Goal: Information Seeking & Learning: Understand process/instructions

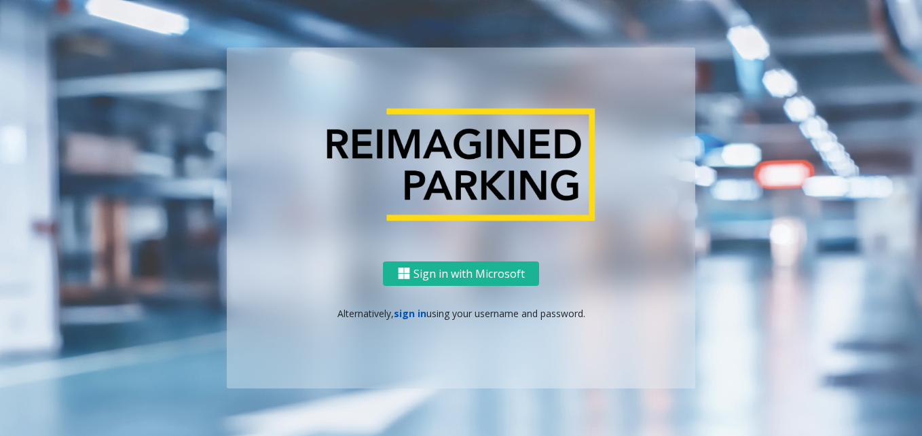
click at [403, 315] on link "sign in" at bounding box center [410, 313] width 33 height 13
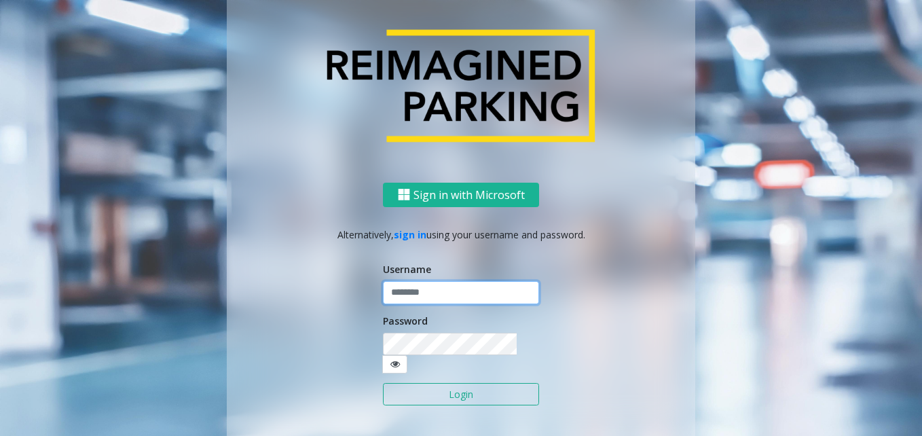
click at [414, 295] on input "text" at bounding box center [461, 292] width 156 height 23
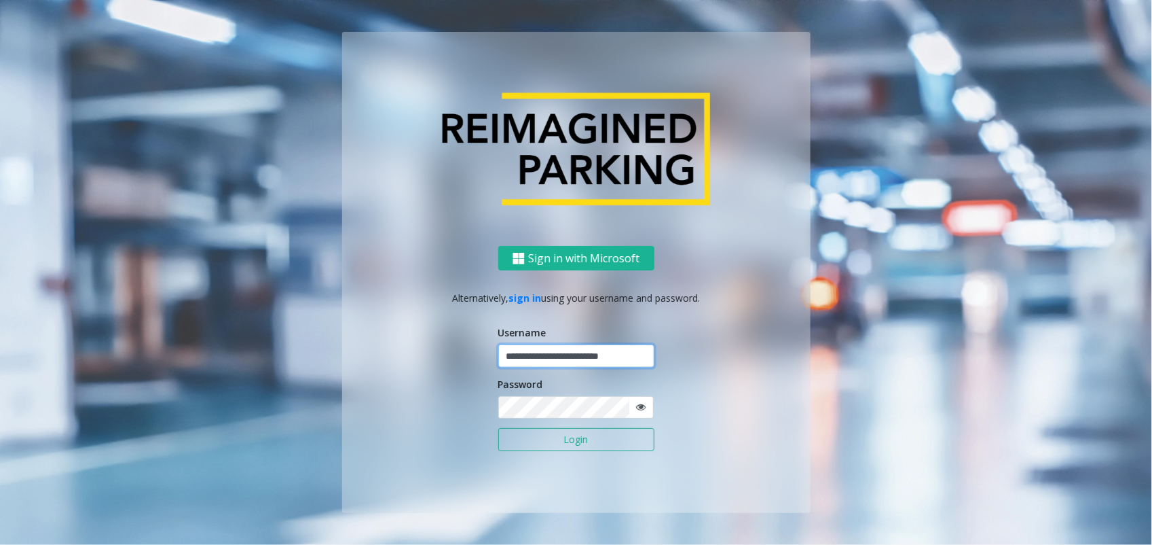
type input "**********"
click at [498, 428] on button "Login" at bounding box center [576, 439] width 156 height 23
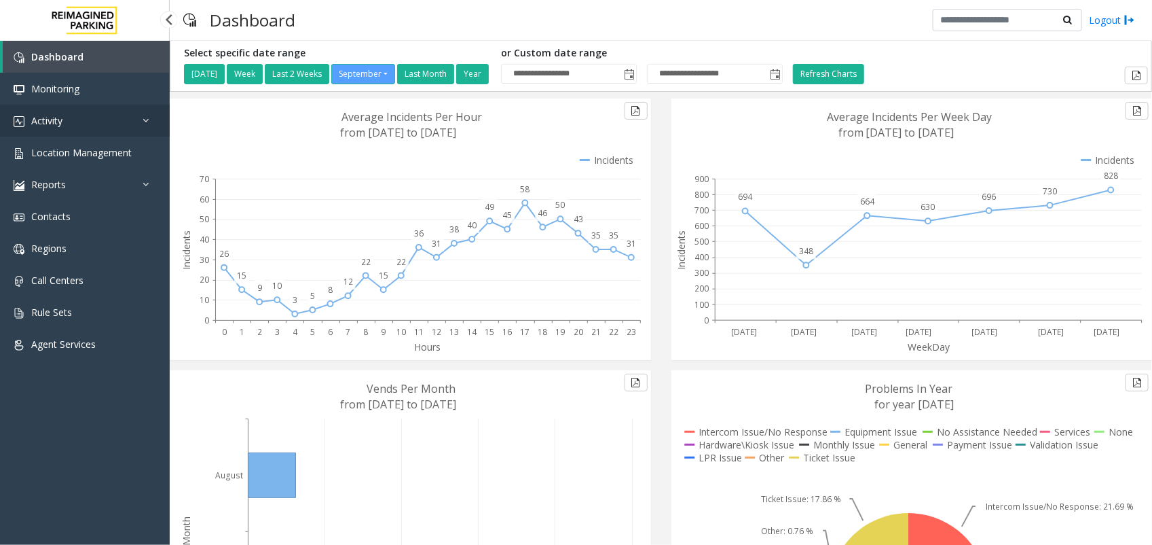
click at [81, 119] on link "Activity" at bounding box center [85, 121] width 170 height 32
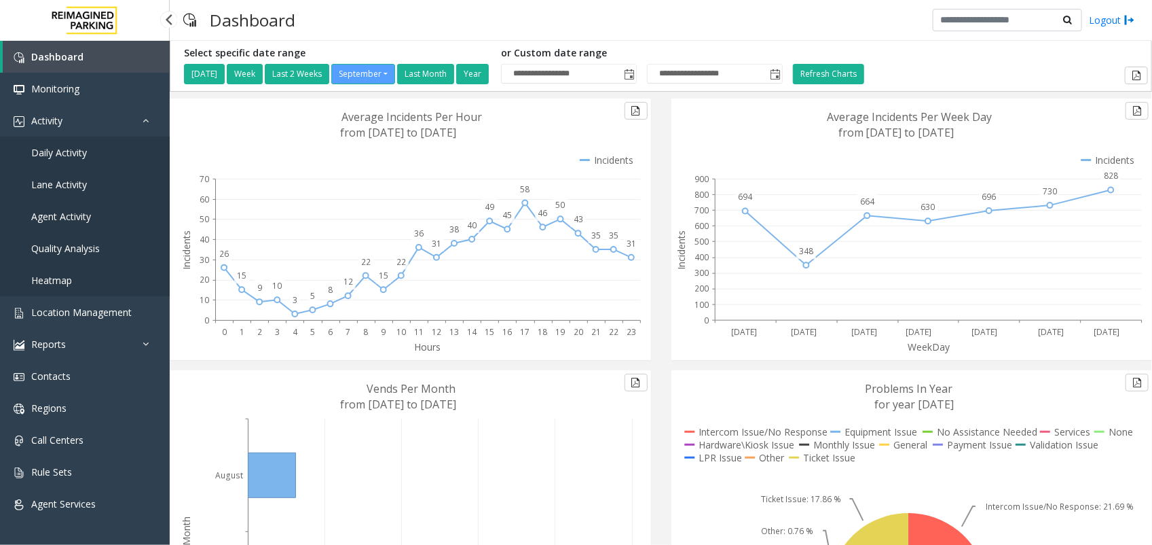
click at [68, 219] on span "Agent Activity" at bounding box center [61, 216] width 60 height 13
click at [73, 214] on span "Agent Activity" at bounding box center [61, 216] width 60 height 13
click at [73, 214] on app-root "**********" at bounding box center [576, 272] width 1152 height 545
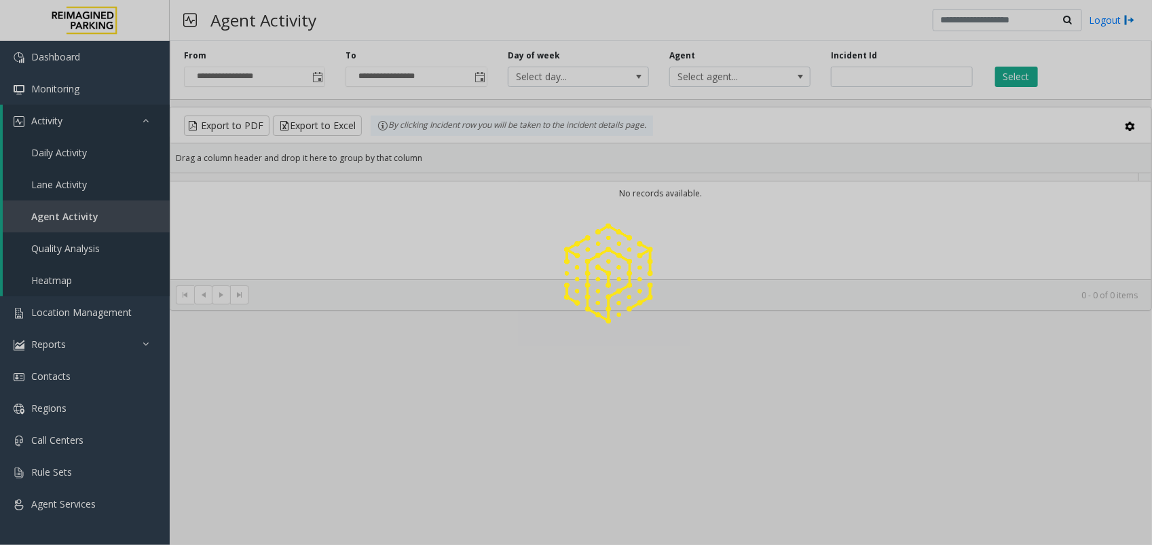
click at [73, 214] on div at bounding box center [576, 272] width 1152 height 545
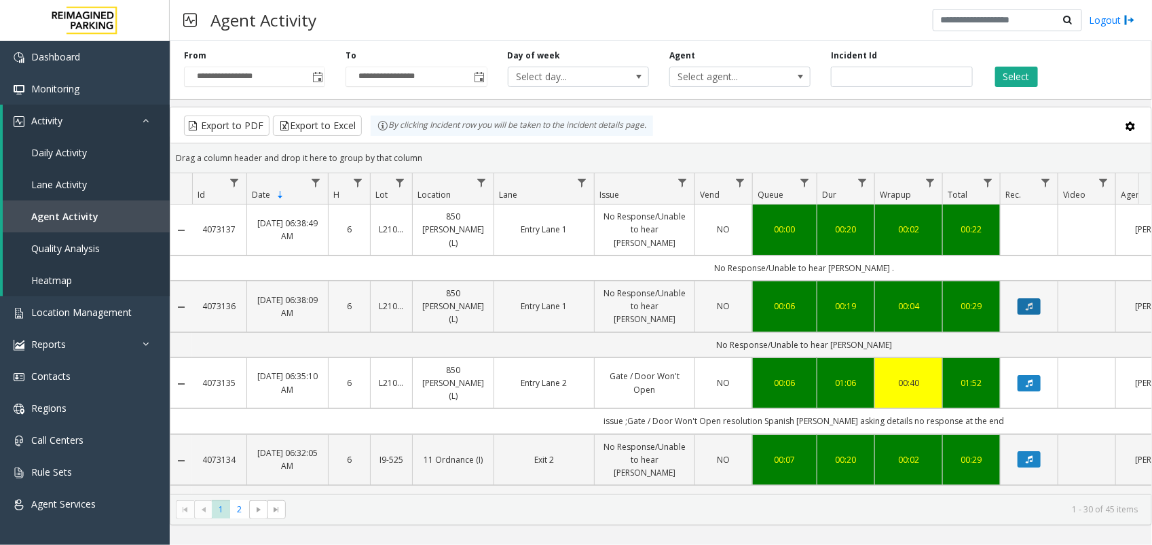
click at [922, 298] on button "Data table" at bounding box center [1029, 306] width 23 height 16
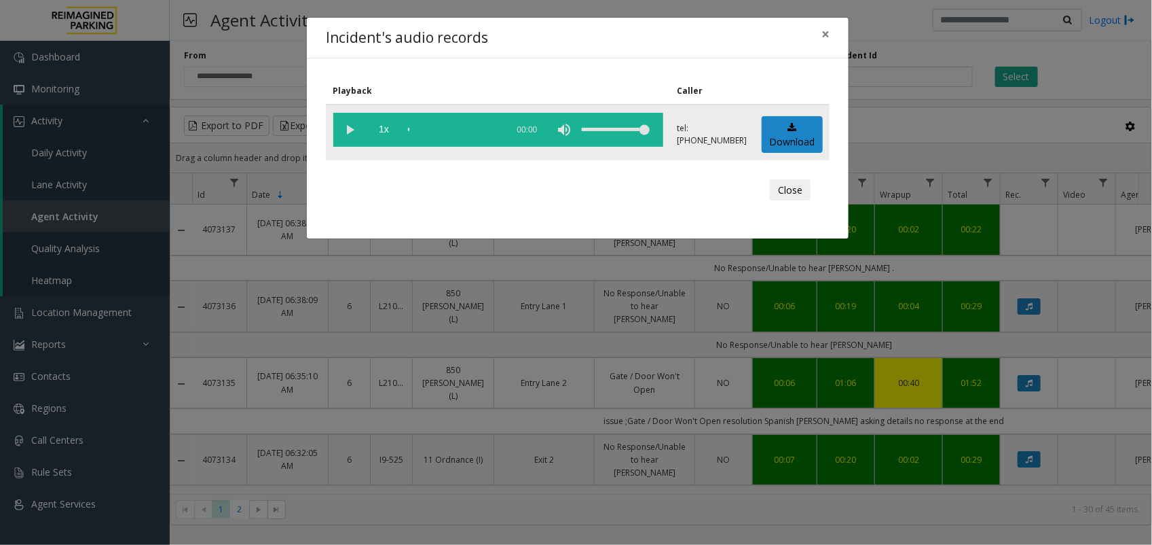
click at [353, 128] on vg-play-pause at bounding box center [350, 130] width 34 height 34
click at [408, 128] on div "scrub bar" at bounding box center [454, 130] width 92 height 34
click at [781, 336] on div "Incident's audio records × Playback Caller 1x 00:21 tel:[PHONE_NUMBER] Download…" at bounding box center [576, 272] width 1152 height 545
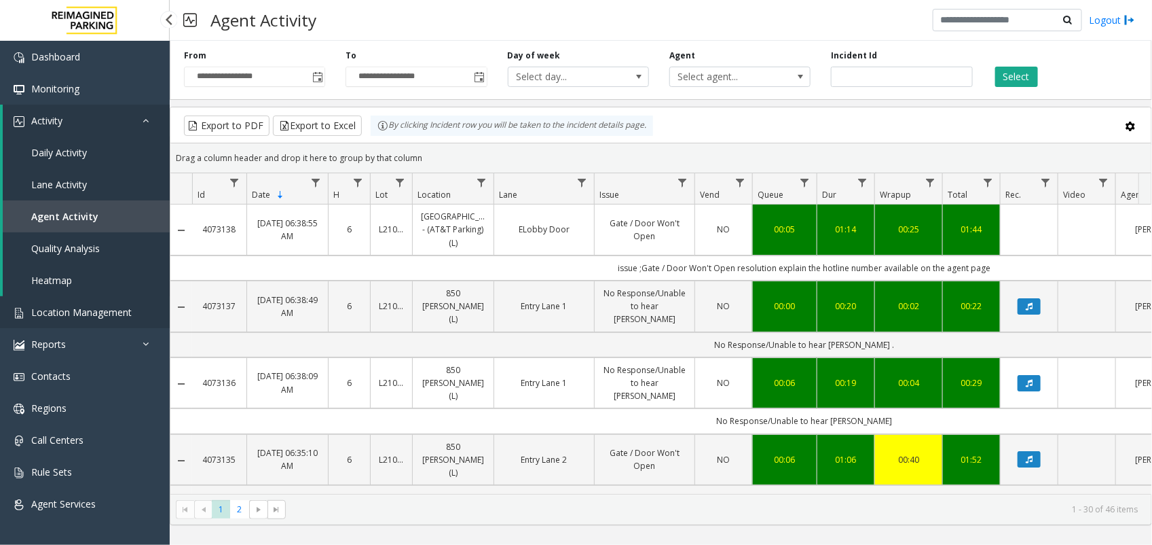
click at [34, 316] on span "Location Management" at bounding box center [81, 312] width 101 height 13
click at [137, 312] on link "Location Management" at bounding box center [85, 312] width 170 height 32
click at [97, 307] on span "Location Management" at bounding box center [81, 312] width 101 height 13
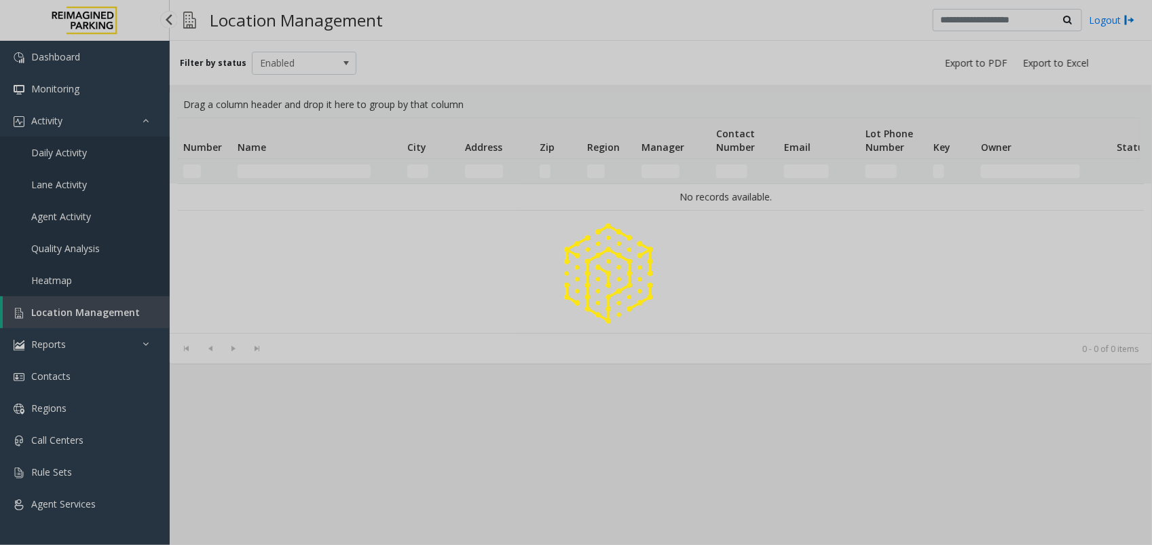
click at [97, 307] on app-root "Dashboard Monitoring Activity Daily Activity Lane Activity Agent Activity Quali…" at bounding box center [576, 272] width 1152 height 545
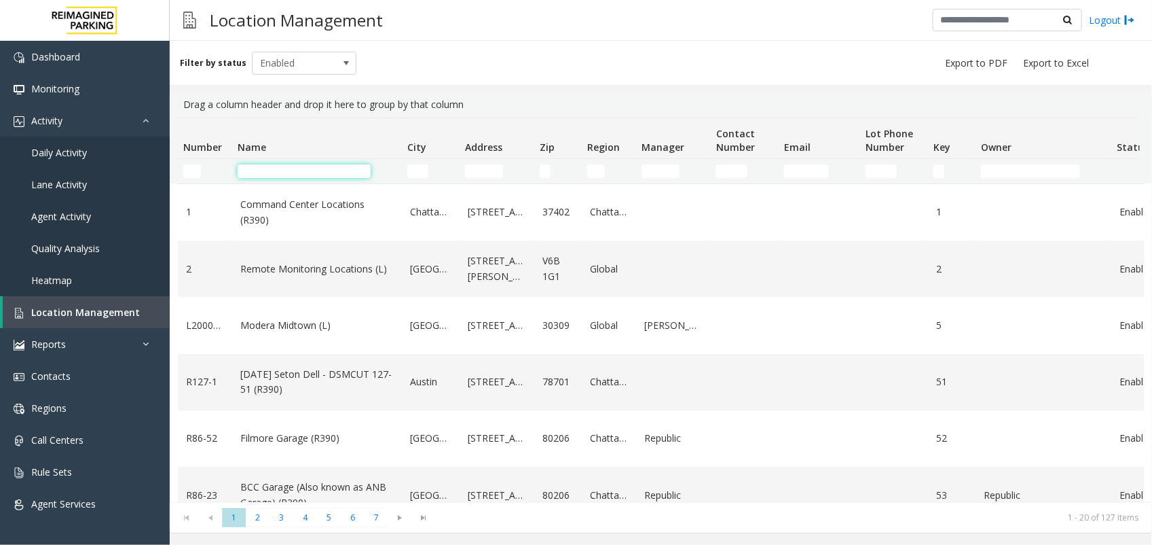
click at [275, 170] on input "Name Filter" at bounding box center [304, 171] width 133 height 14
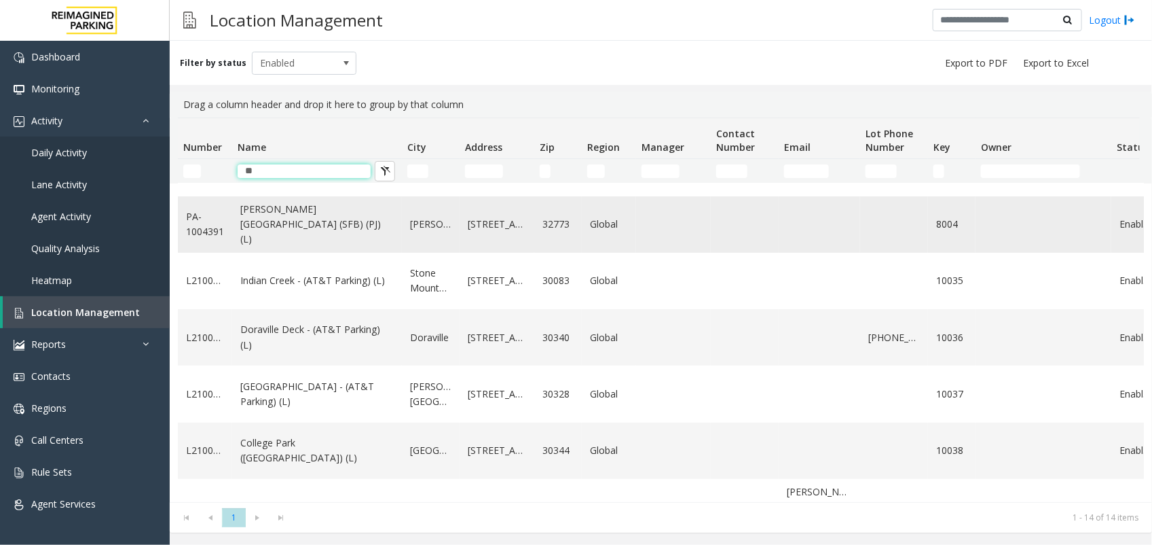
scroll to position [170, 0]
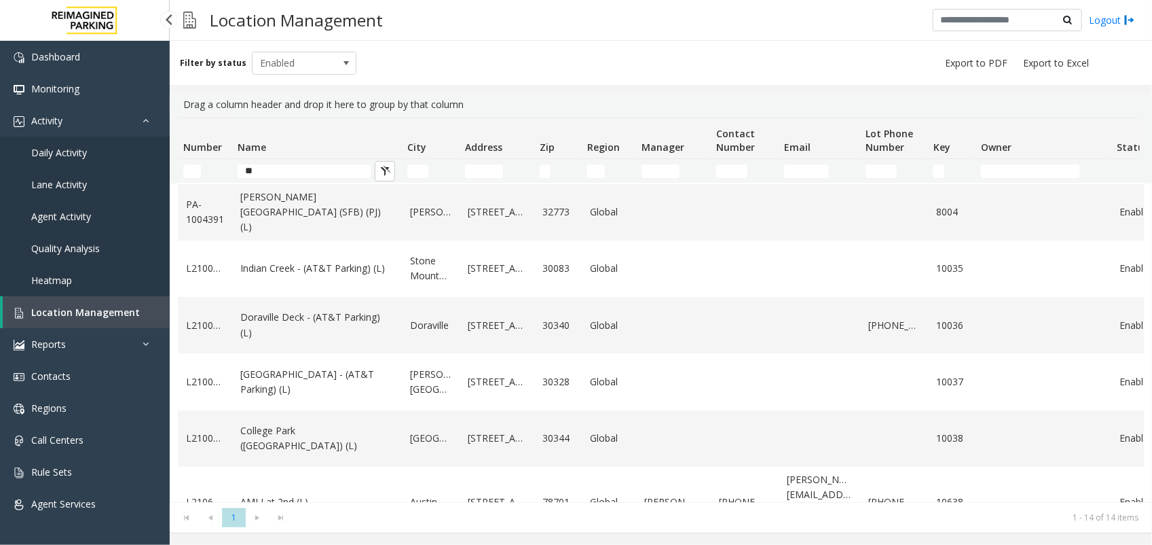
click at [81, 299] on link "Location Management" at bounding box center [86, 312] width 167 height 32
click at [268, 175] on input "**" at bounding box center [304, 171] width 133 height 14
type input "*"
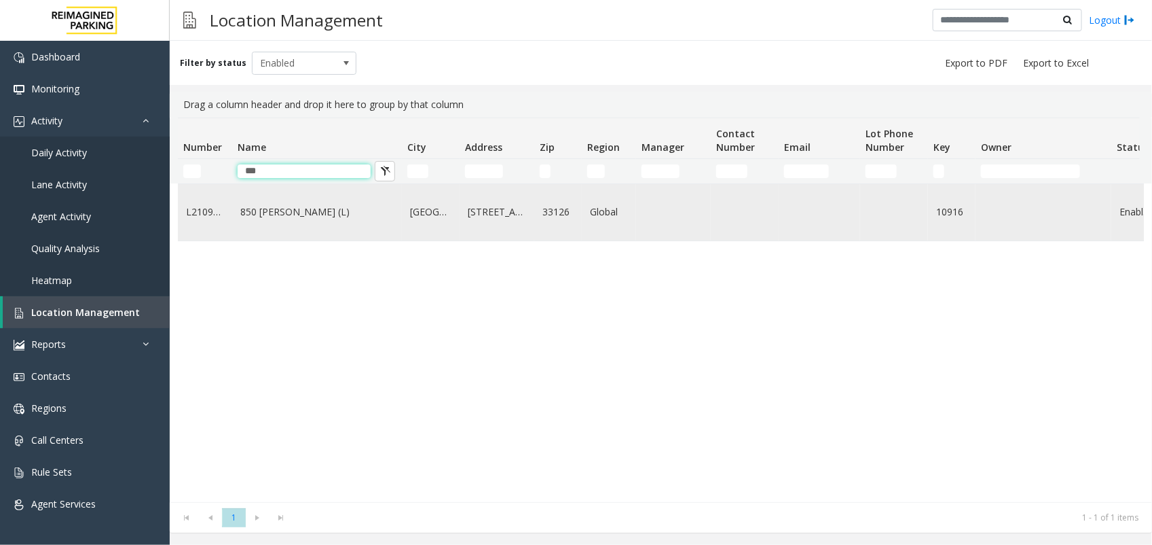
scroll to position [0, 0]
type input "***"
click at [263, 208] on link "850 [PERSON_NAME] (L)" at bounding box center [316, 211] width 153 height 15
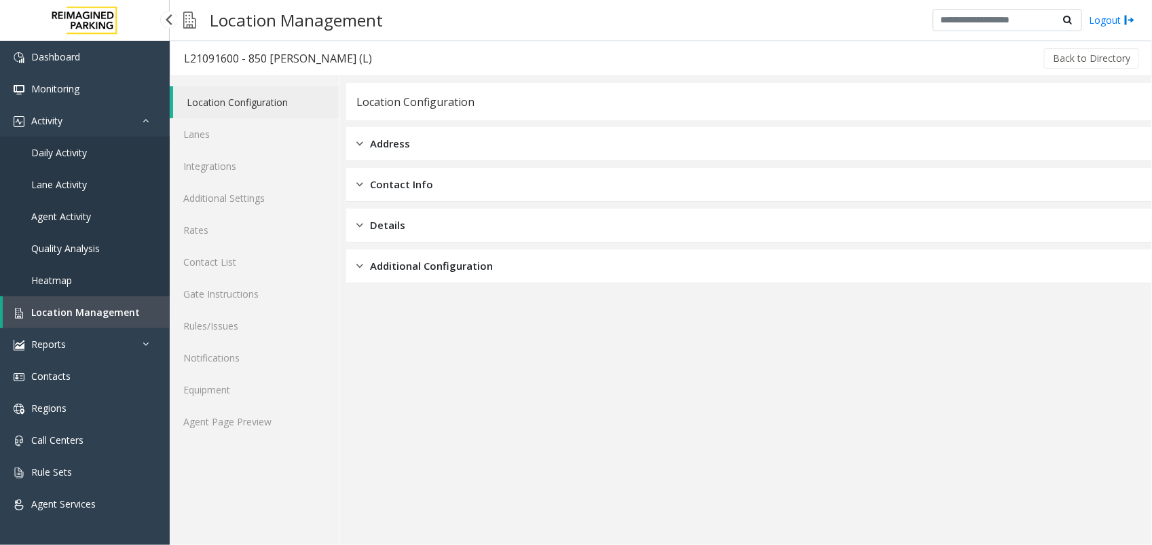
click at [120, 306] on span "Location Management" at bounding box center [85, 312] width 109 height 13
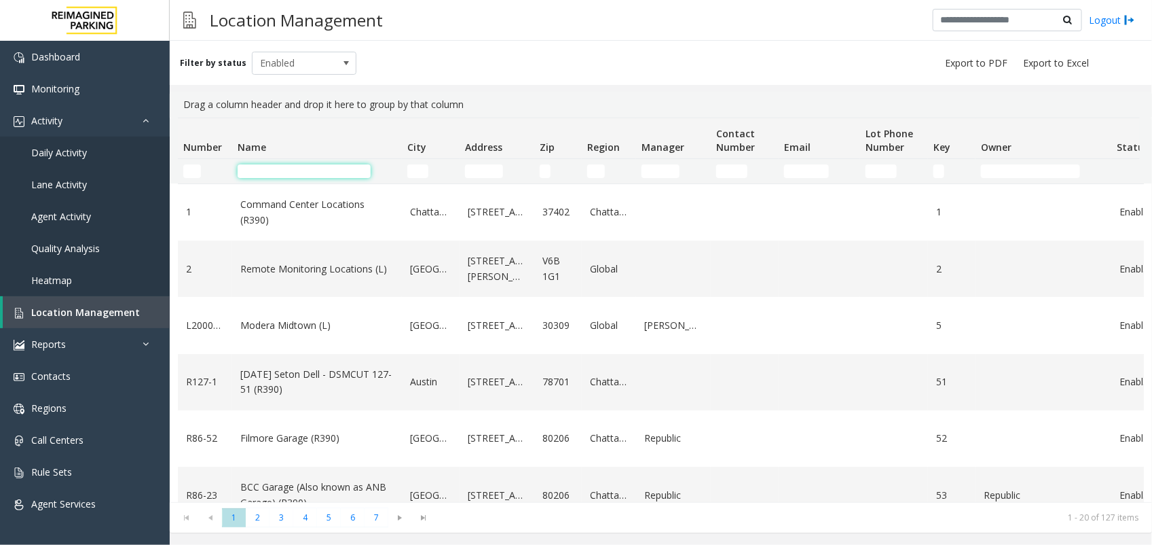
click at [283, 173] on input "Name Filter" at bounding box center [304, 171] width 133 height 14
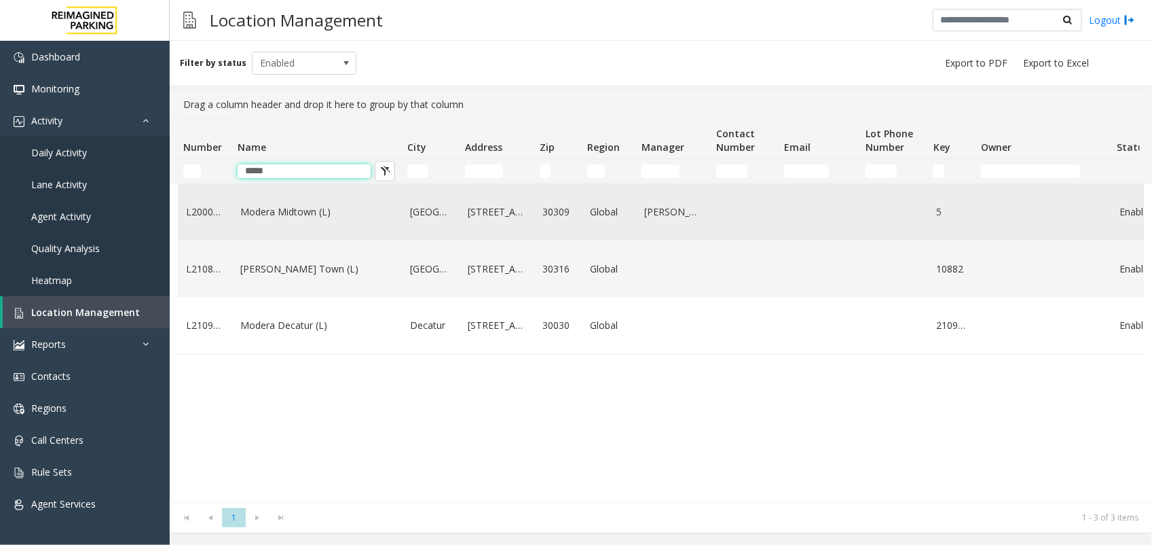
type input "*****"
click at [279, 218] on link "Modera Midtown (L)" at bounding box center [316, 211] width 153 height 15
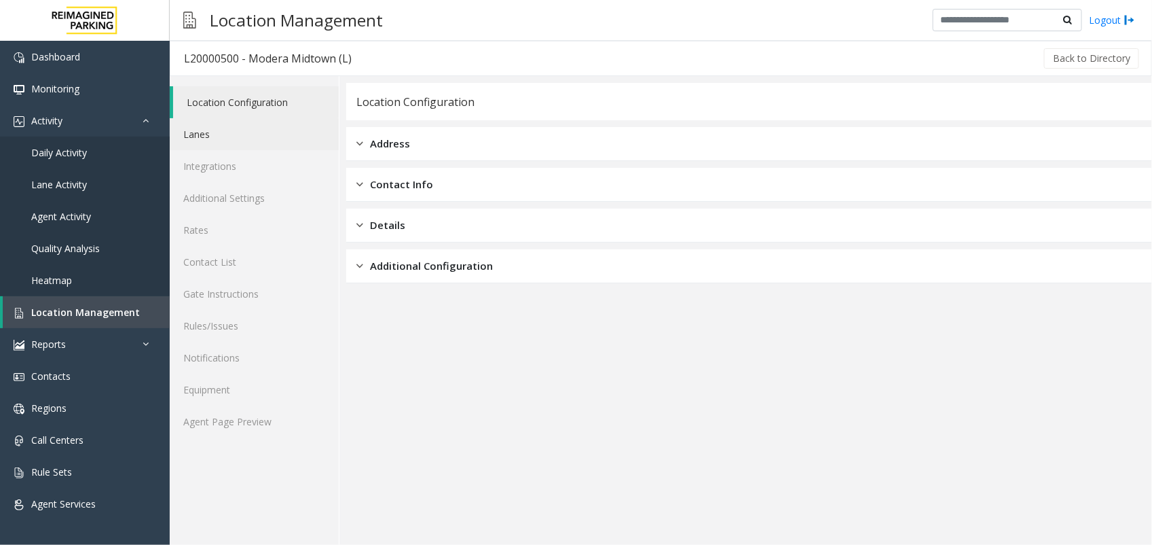
click at [232, 127] on link "Lanes" at bounding box center [254, 134] width 169 height 32
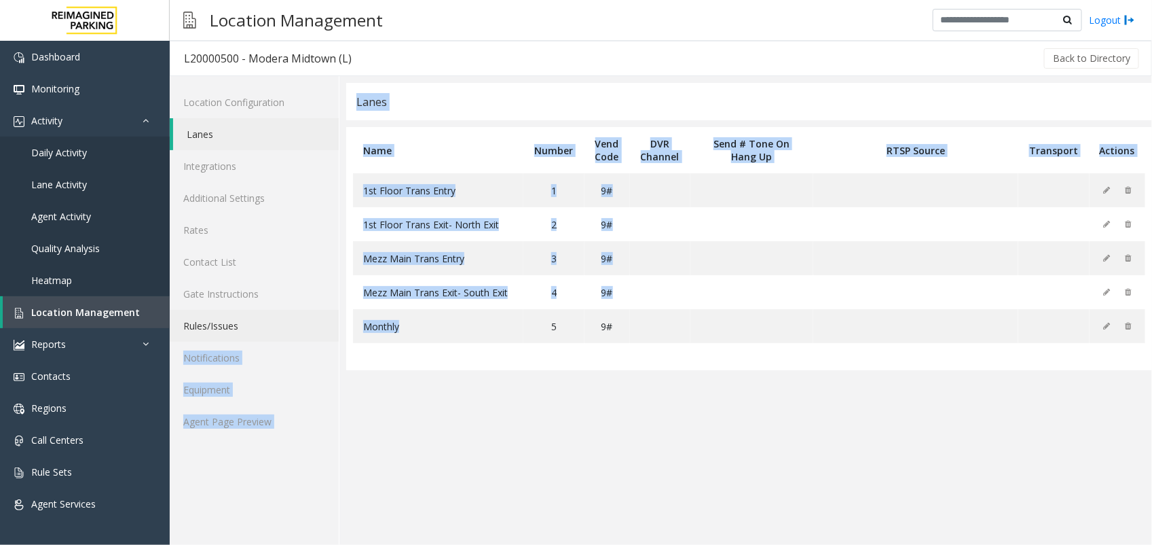
drag, startPoint x: 362, startPoint y: 326, endPoint x: 327, endPoint y: 324, distance: 34.7
click at [327, 324] on div "Location Configuration Lanes Integrations Additional Settings Rates Contact Lis…" at bounding box center [661, 310] width 983 height 469
drag, startPoint x: 327, startPoint y: 324, endPoint x: 428, endPoint y: 395, distance: 122.8
click at [428, 395] on app-lanes "Lanes Name Number Vend Code DVR Channel Send # Tone On Hang Up RTSP Source Tran…" at bounding box center [749, 314] width 806 height 462
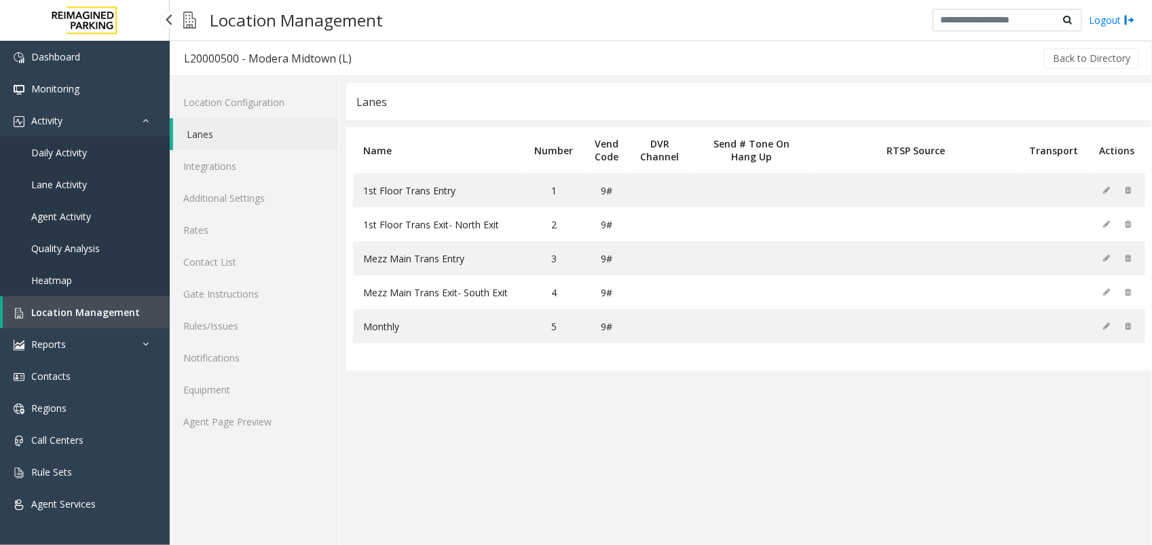
click at [107, 299] on link "Location Management" at bounding box center [86, 312] width 167 height 32
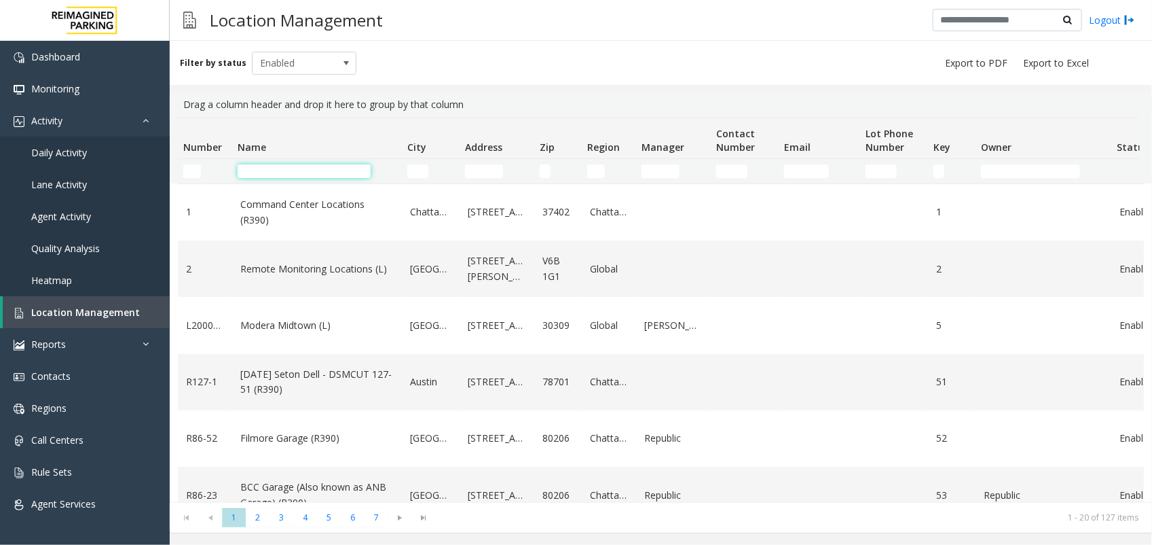
click at [268, 170] on input "Name Filter" at bounding box center [304, 171] width 133 height 14
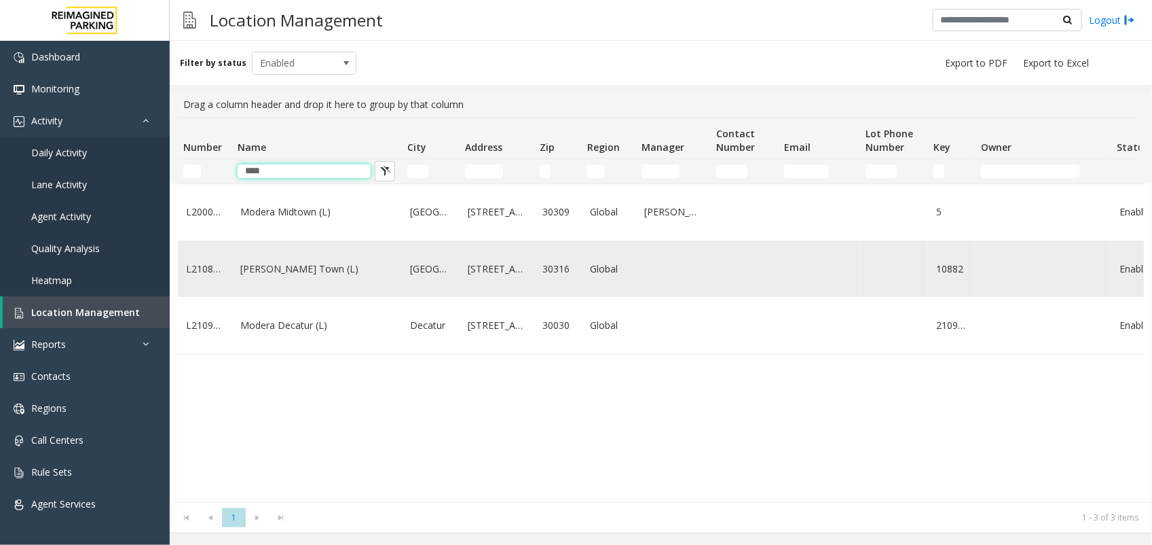
type input "****"
click at [290, 272] on link "[PERSON_NAME] Town (L)" at bounding box center [316, 268] width 153 height 15
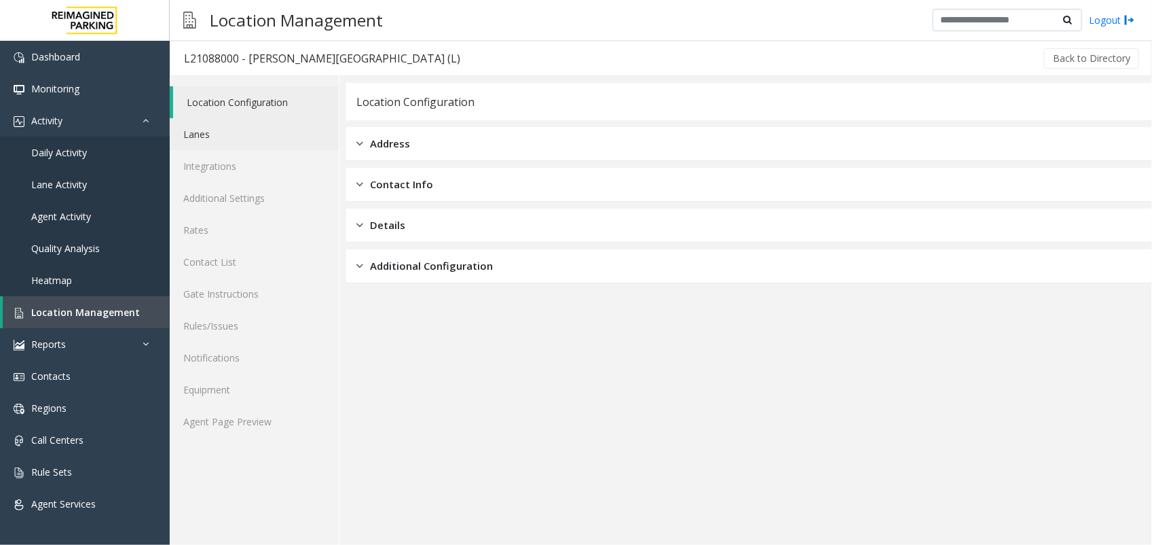
click at [232, 140] on link "Lanes" at bounding box center [254, 134] width 169 height 32
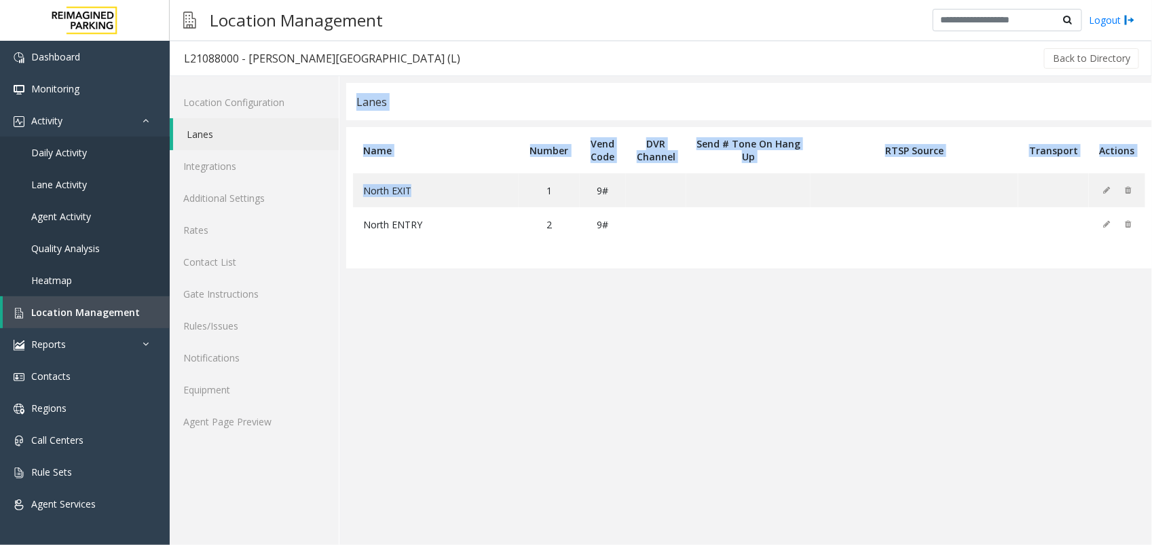
drag, startPoint x: 415, startPoint y: 192, endPoint x: 344, endPoint y: 187, distance: 71.4
click at [344, 187] on div "Lanes Name Number Vend Code DVR Channel Send # Tone On Hang Up RTSP Source Tran…" at bounding box center [746, 310] width 813 height 469
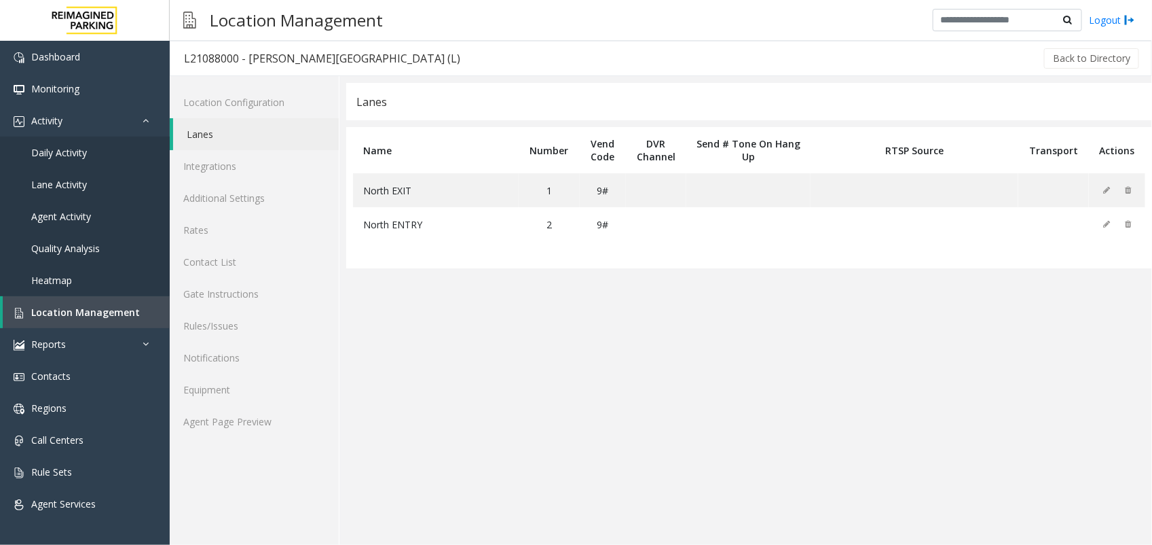
drag, startPoint x: 344, startPoint y: 187, endPoint x: 385, endPoint y: 297, distance: 117.6
click at [385, 297] on app-lanes "Lanes Name Number Vend Code DVR Channel Send # Tone On Hang Up RTSP Source Tran…" at bounding box center [749, 314] width 806 height 462
click at [137, 304] on link "Location Management" at bounding box center [86, 312] width 167 height 32
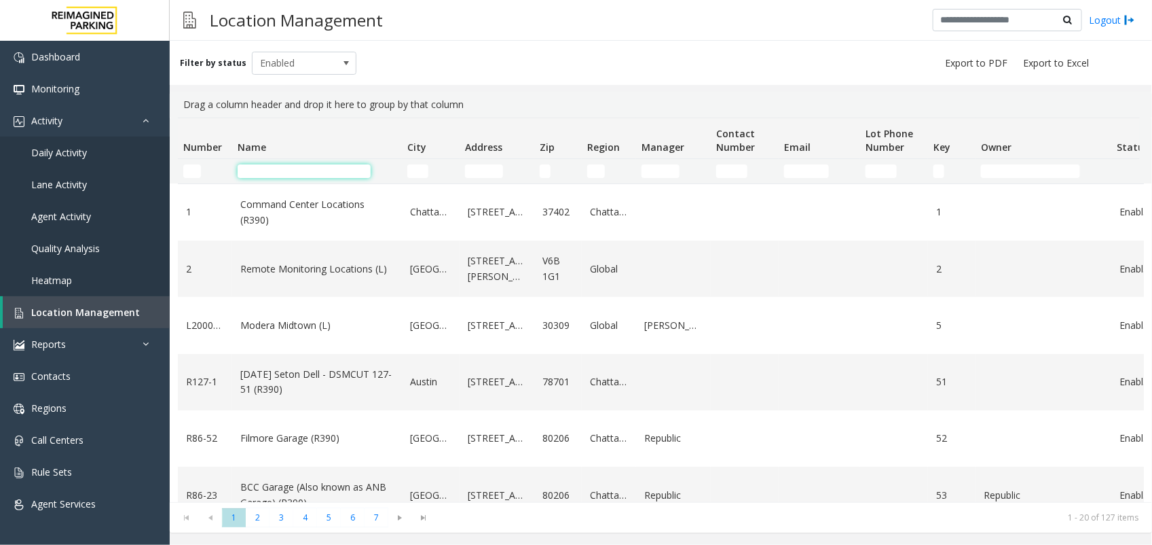
click at [285, 174] on input "Name Filter" at bounding box center [304, 171] width 133 height 14
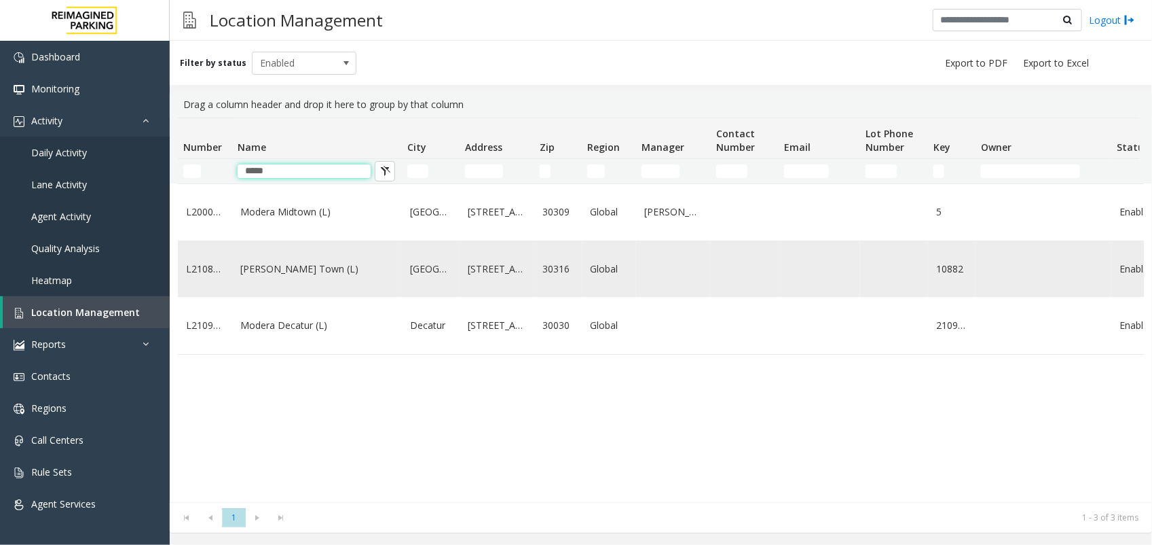
type input "*****"
click at [295, 276] on link "[PERSON_NAME] Town (L)" at bounding box center [316, 268] width 153 height 15
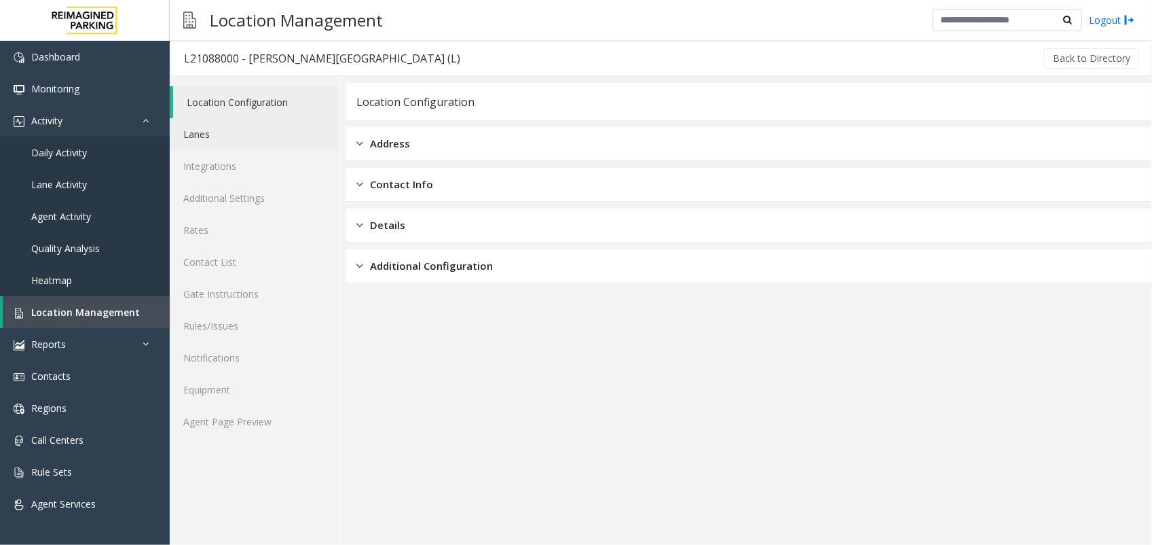
click at [226, 144] on link "Lanes" at bounding box center [254, 134] width 169 height 32
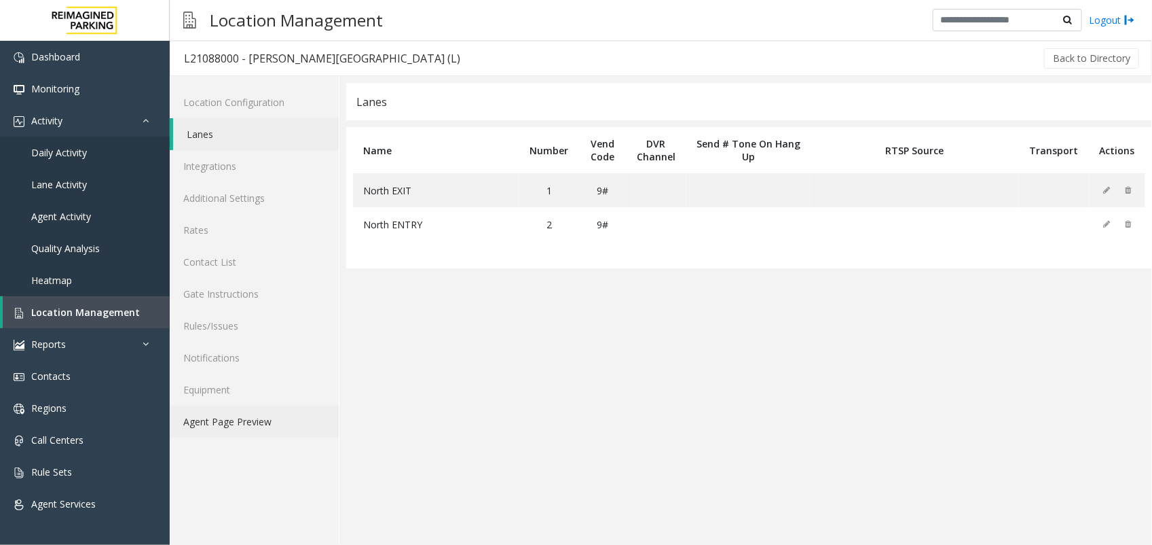
click at [214, 422] on link "Agent Page Preview" at bounding box center [254, 421] width 169 height 32
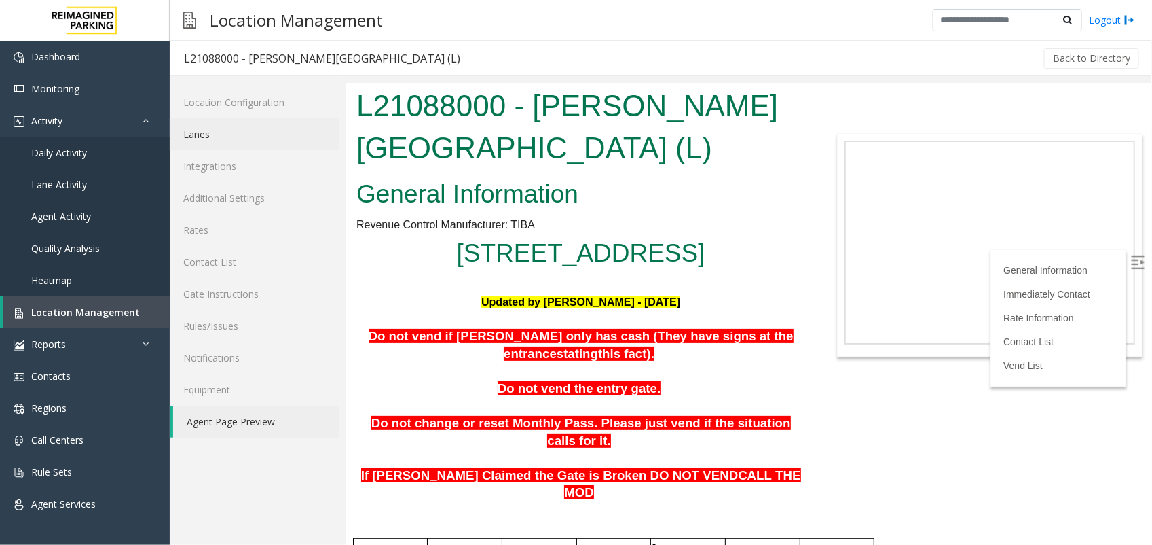
click at [216, 136] on link "Lanes" at bounding box center [254, 134] width 169 height 32
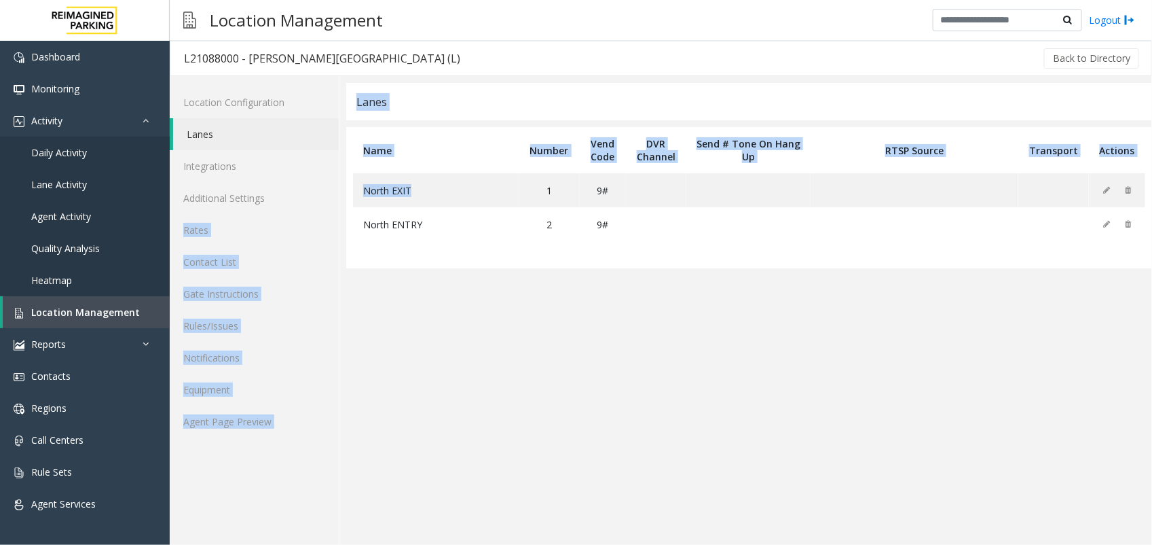
drag, startPoint x: 418, startPoint y: 189, endPoint x: 338, endPoint y: 189, distance: 79.5
click at [338, 189] on div "Location Configuration Lanes Integrations Additional Settings Rates Contact Lis…" at bounding box center [661, 310] width 983 height 469
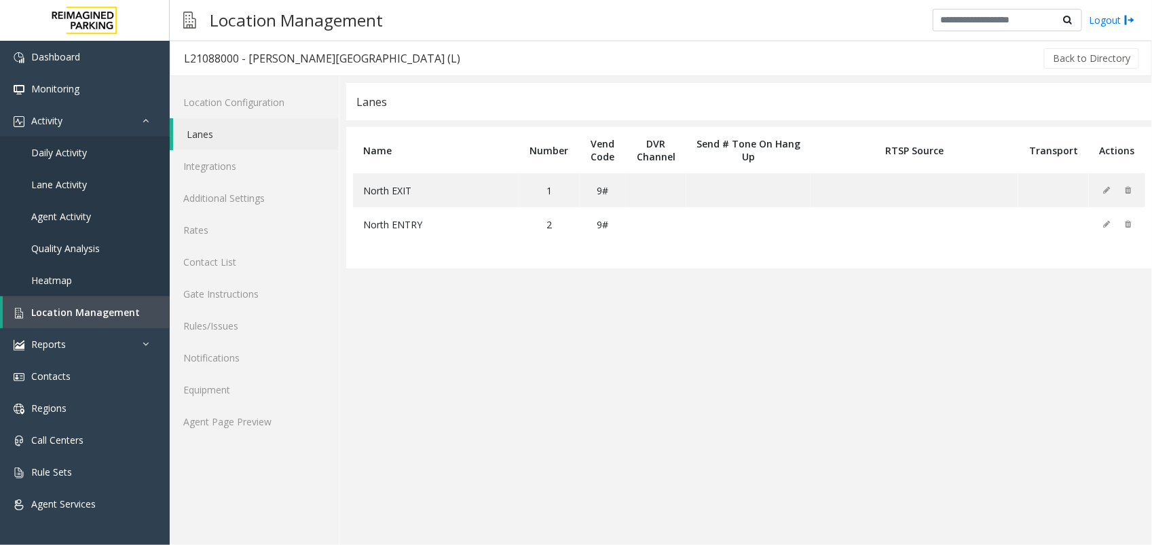
drag, startPoint x: 338, startPoint y: 189, endPoint x: 412, endPoint y: 299, distance: 132.6
click at [412, 299] on app-lanes "Lanes Name Number Vend Code DVR Channel Send # Tone On Hang Up RTSP Source Tran…" at bounding box center [749, 314] width 806 height 462
click at [272, 416] on link "Agent Page Preview" at bounding box center [254, 421] width 169 height 32
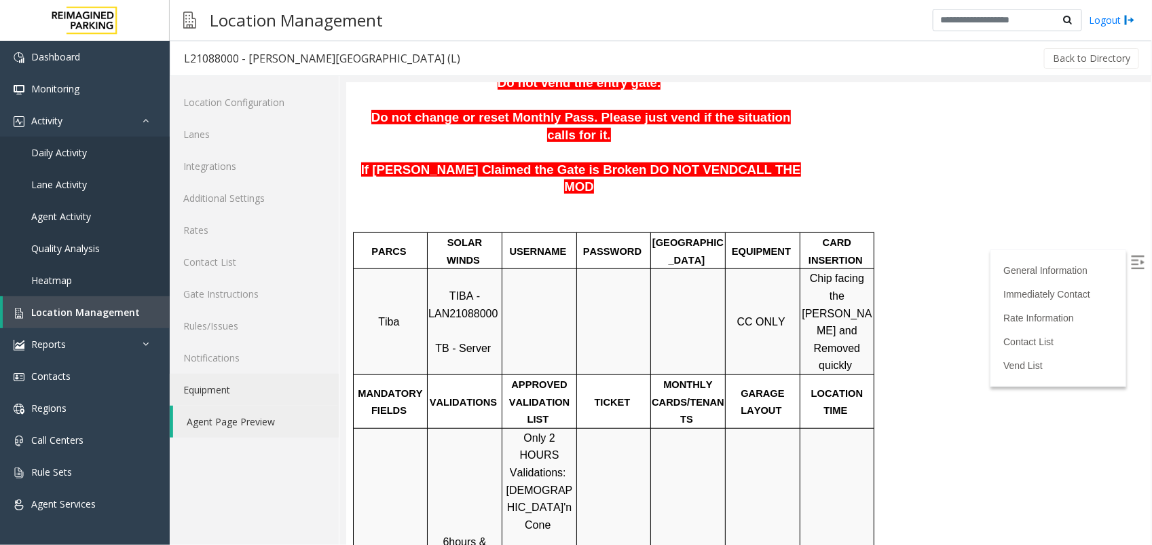
scroll to position [340, 0]
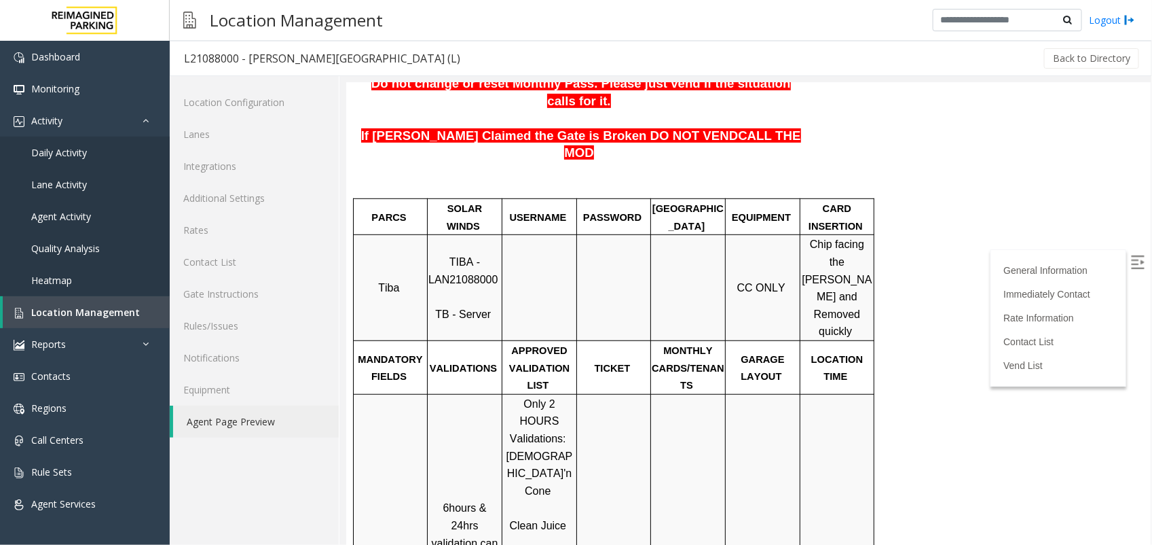
click at [456, 261] on span "TIBA - LAN21088000" at bounding box center [462, 269] width 69 height 29
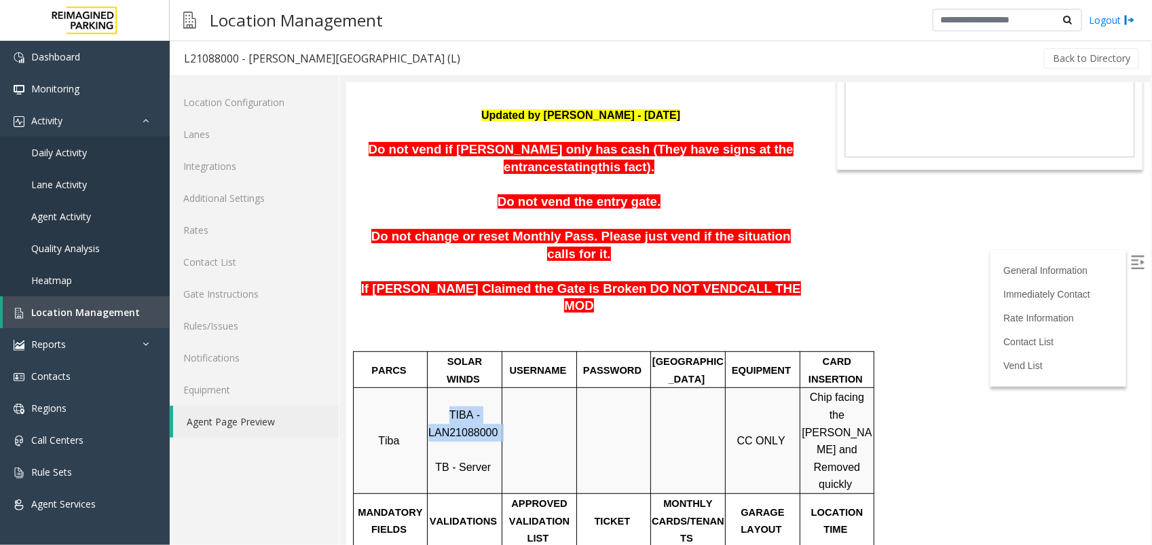
scroll to position [0, 0]
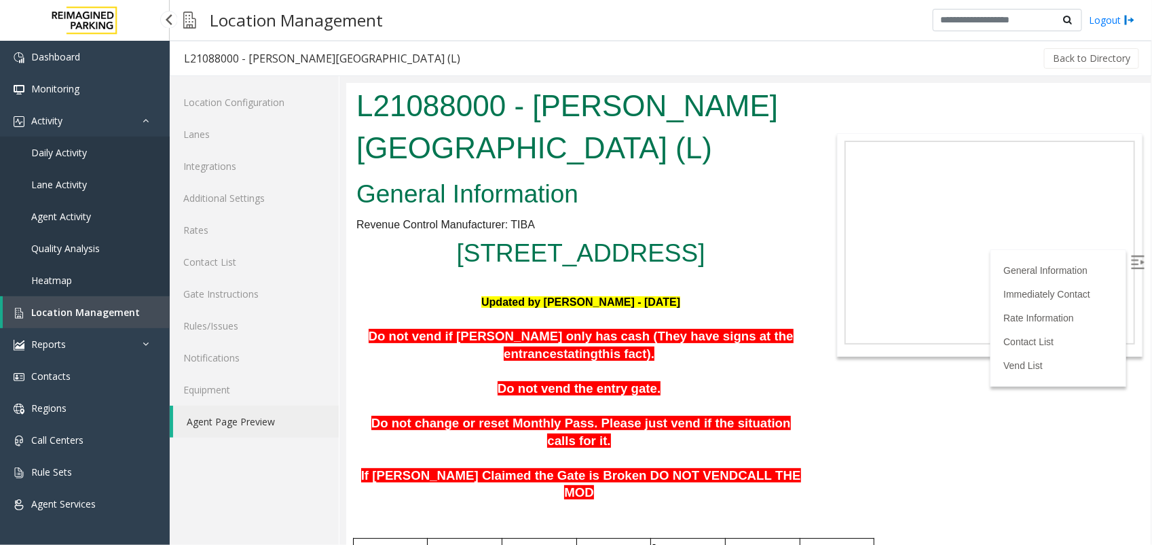
click at [99, 303] on link "Location Management" at bounding box center [86, 312] width 167 height 32
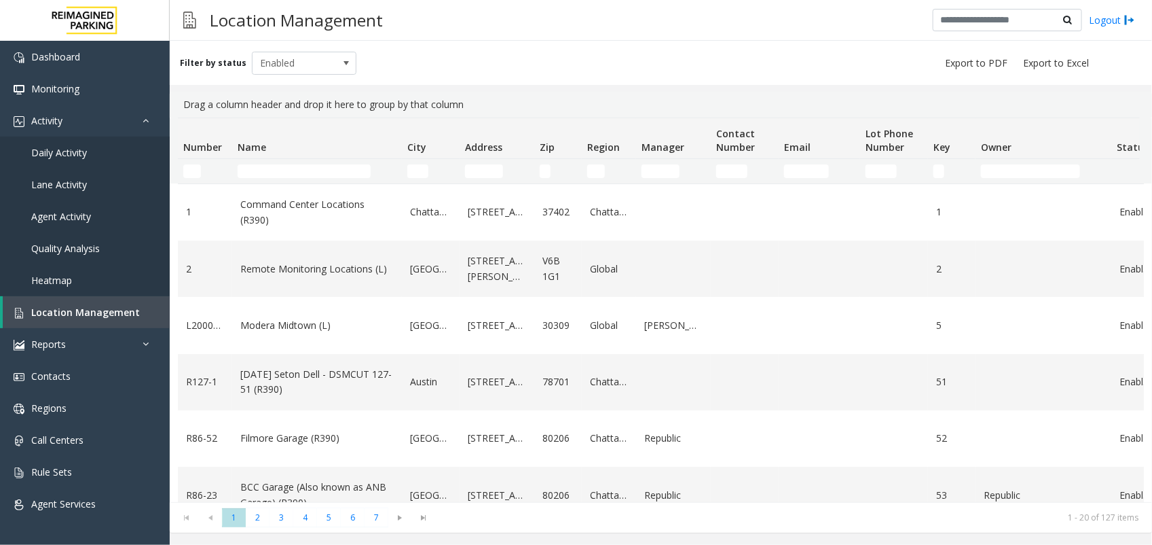
click at [308, 162] on td "Name Filter" at bounding box center [317, 171] width 170 height 24
click at [306, 171] on input "Name Filter" at bounding box center [304, 171] width 133 height 14
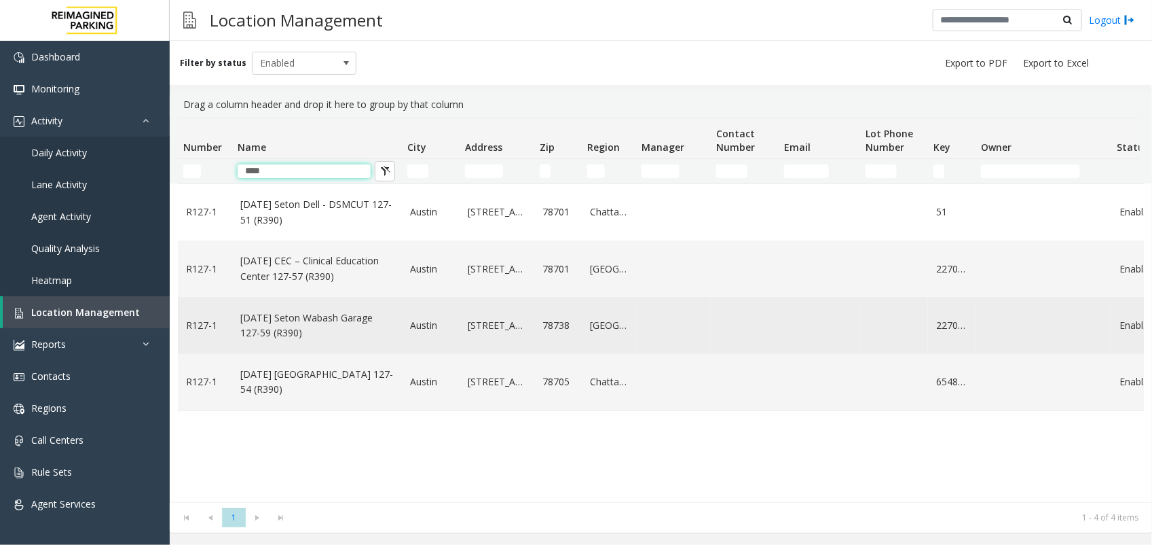
type input "****"
click at [278, 323] on link "[DATE] Seton Wabash Garage 127-59 (R390)" at bounding box center [316, 325] width 153 height 31
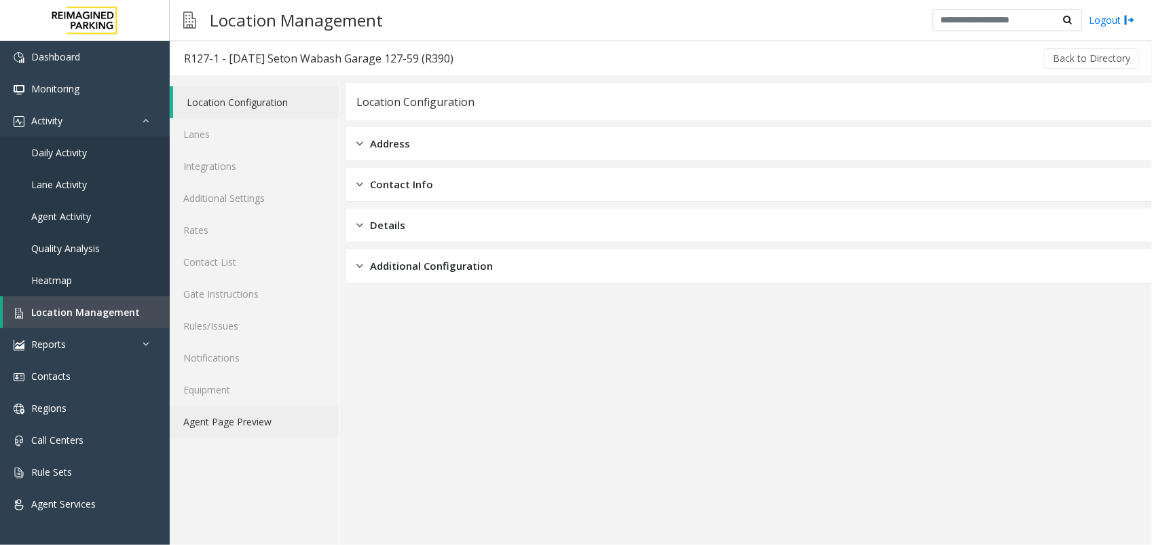
click at [260, 426] on link "Agent Page Preview" at bounding box center [254, 421] width 169 height 32
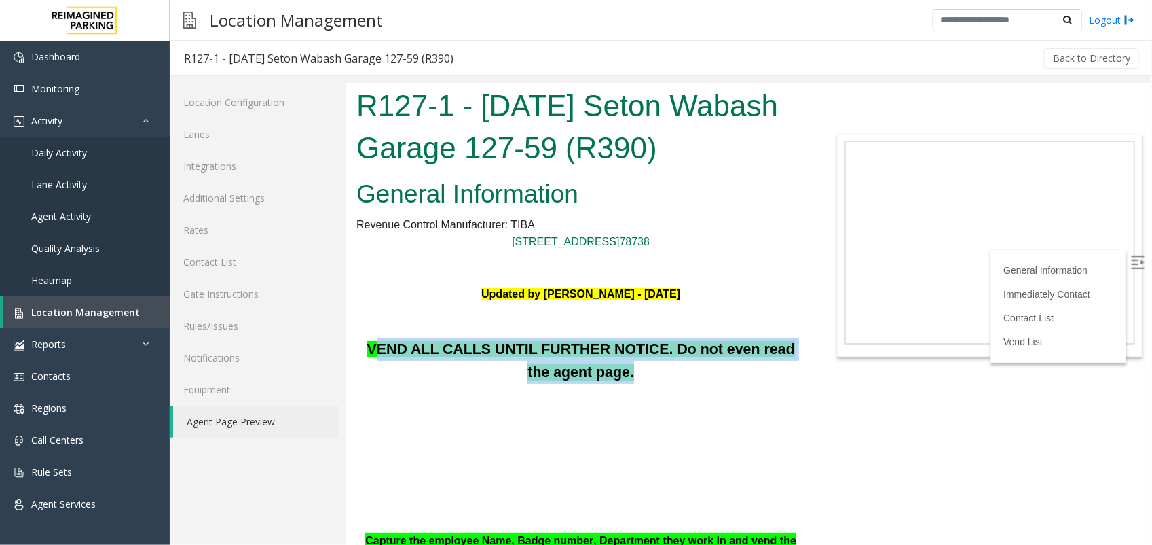
drag, startPoint x: 376, startPoint y: 345, endPoint x: 676, endPoint y: 378, distance: 301.9
click at [676, 378] on p "VEND ALL CALLS UNTIL FURTHER NOTICE. Do not even read the agent page." at bounding box center [580, 342] width 449 height 81
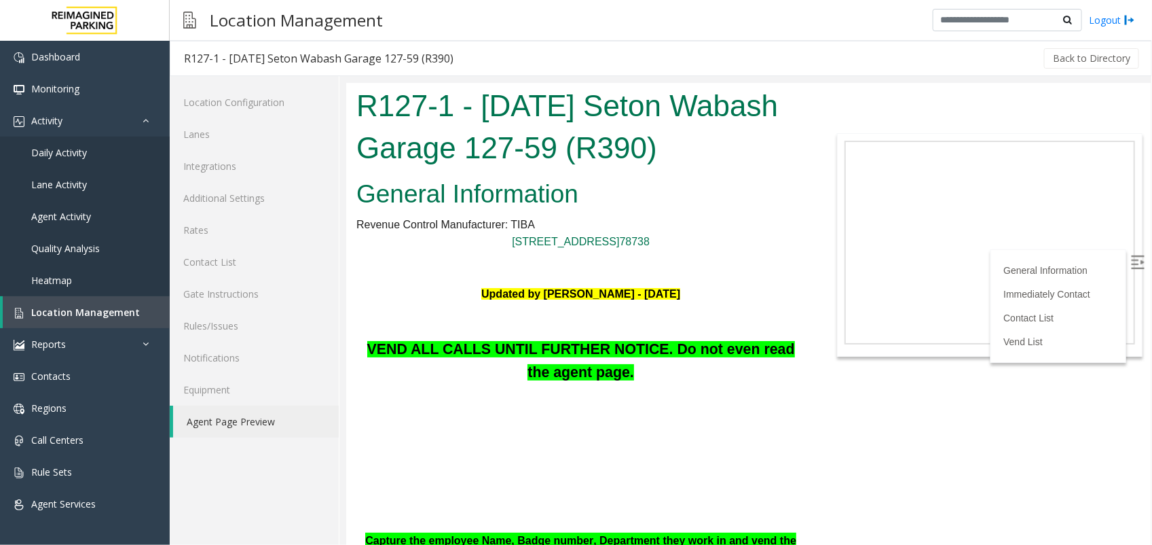
drag, startPoint x: 676, startPoint y: 378, endPoint x: 672, endPoint y: 409, distance: 31.5
click at [672, 409] on p at bounding box center [580, 417] width 449 height 23
click at [158, 306] on link "Location Management" at bounding box center [86, 312] width 167 height 32
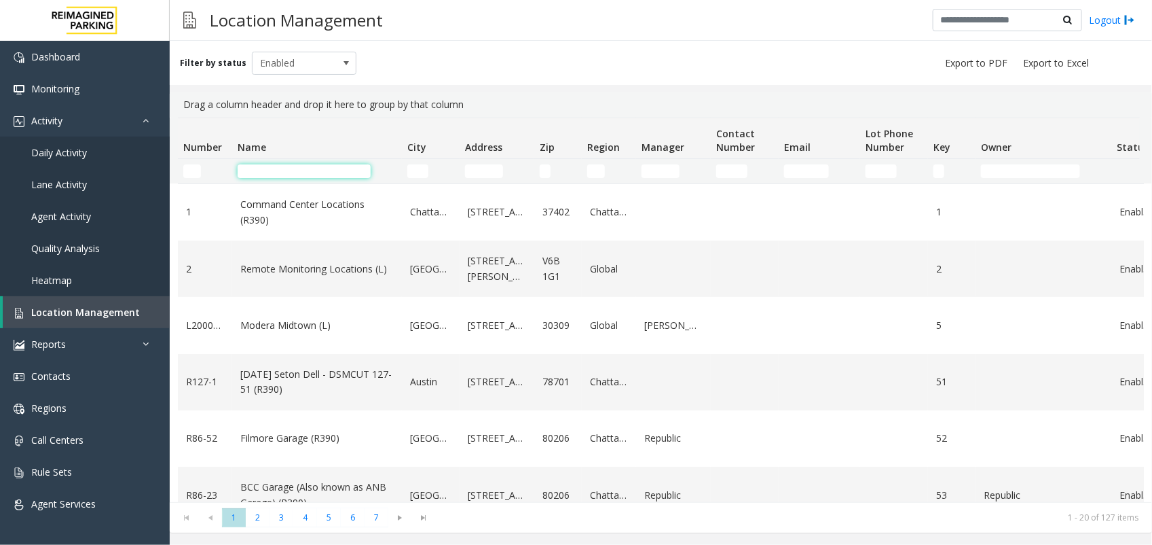
click at [255, 167] on input "Name Filter" at bounding box center [304, 171] width 133 height 14
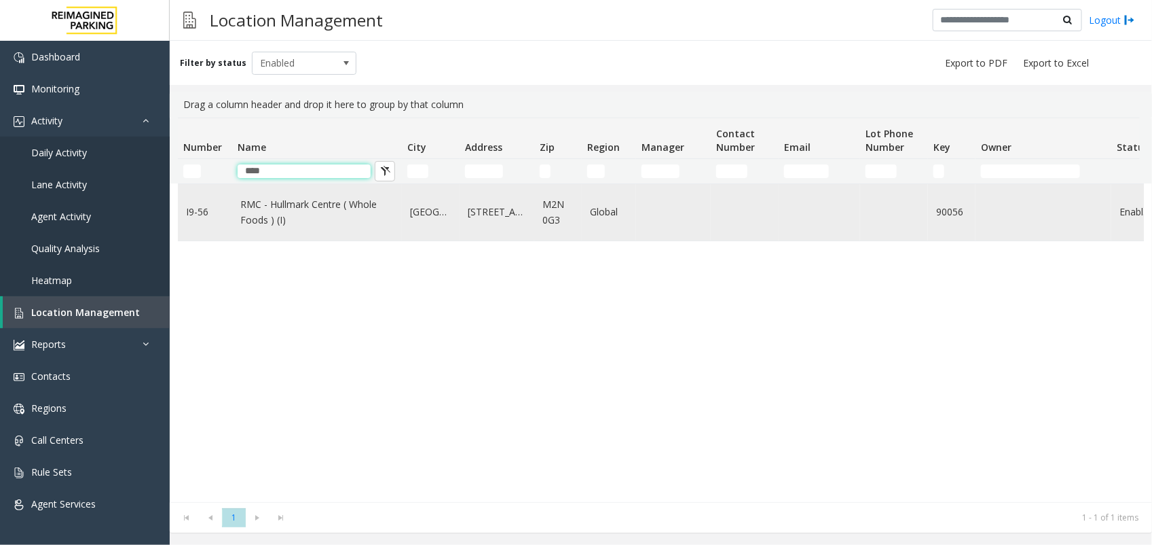
type input "****"
click at [278, 216] on link "RMC - Hullmark Centre ( Whole Foods ) (I)" at bounding box center [316, 212] width 153 height 31
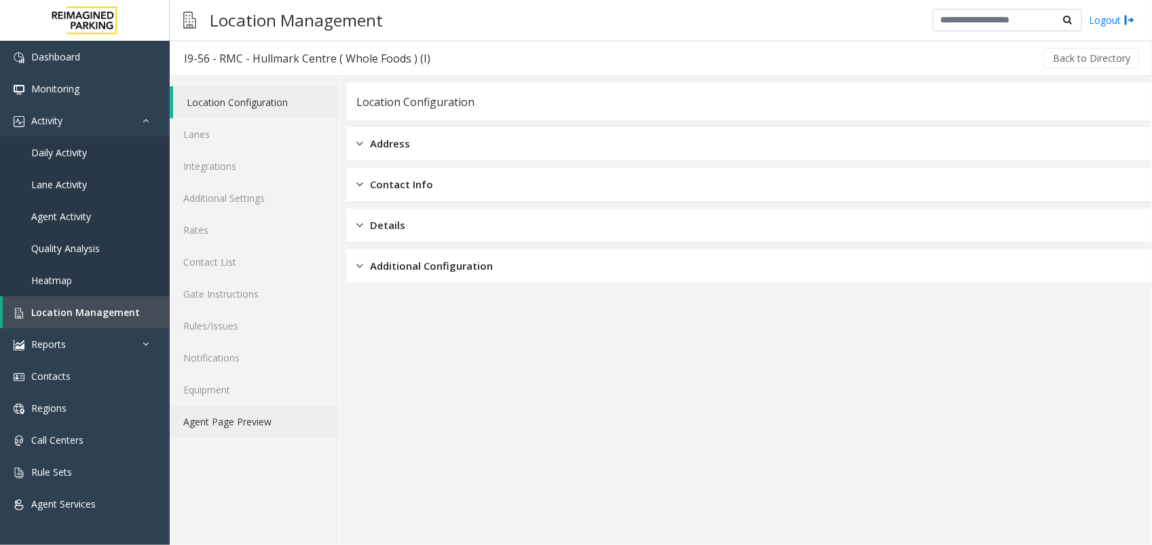
click at [255, 431] on link "Agent Page Preview" at bounding box center [254, 421] width 169 height 32
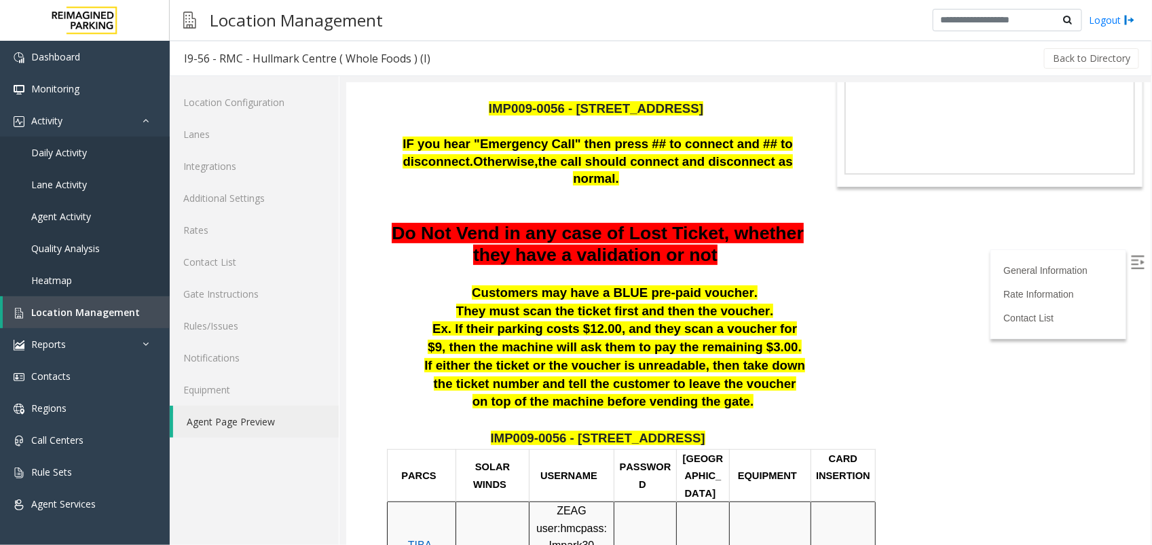
scroll to position [85, 0]
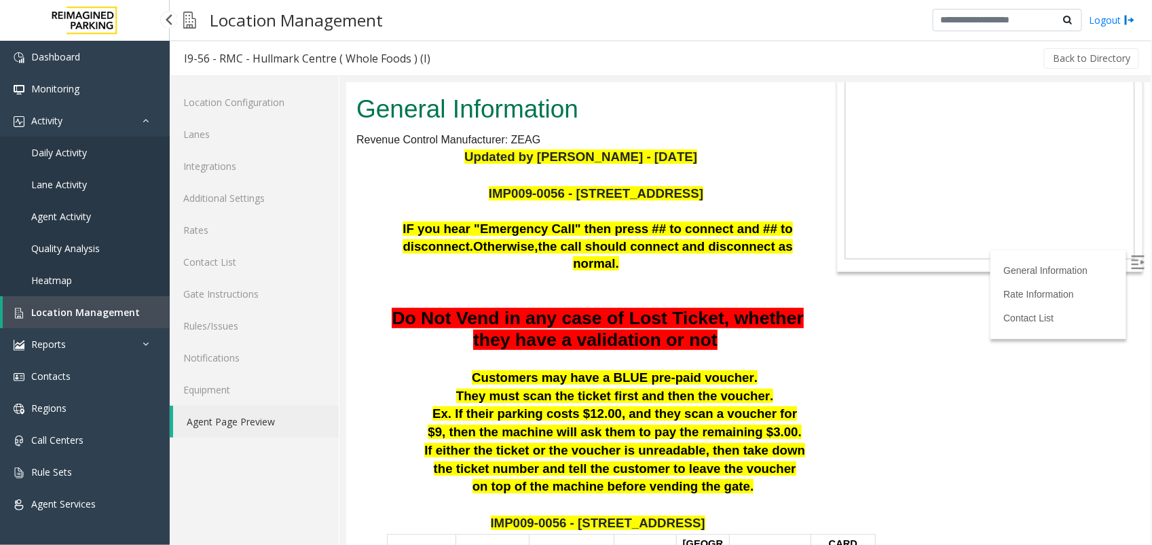
click at [79, 211] on span "Agent Activity" at bounding box center [61, 216] width 60 height 13
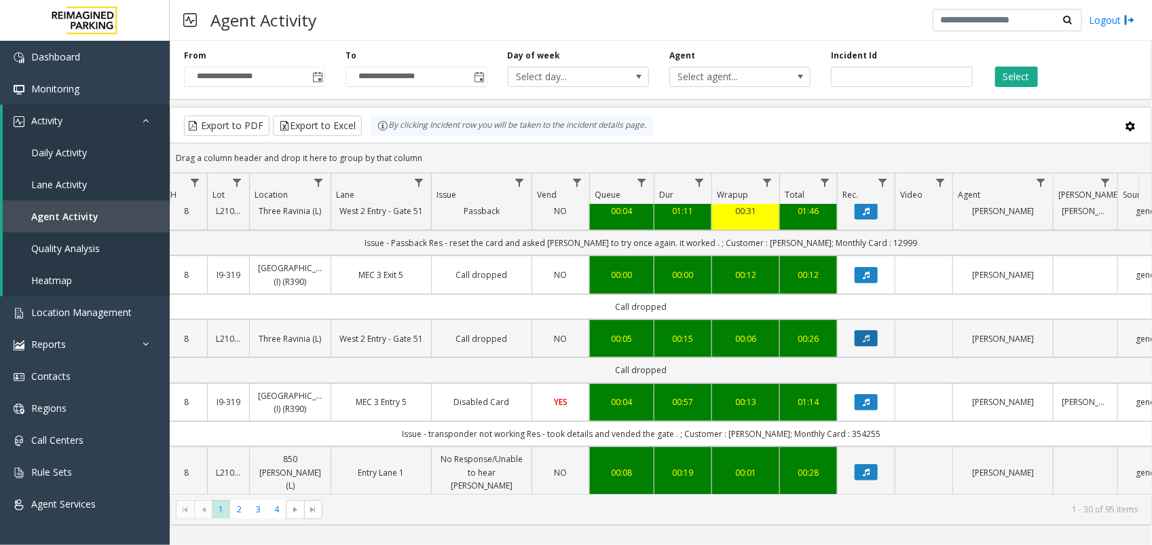
scroll to position [340, 163]
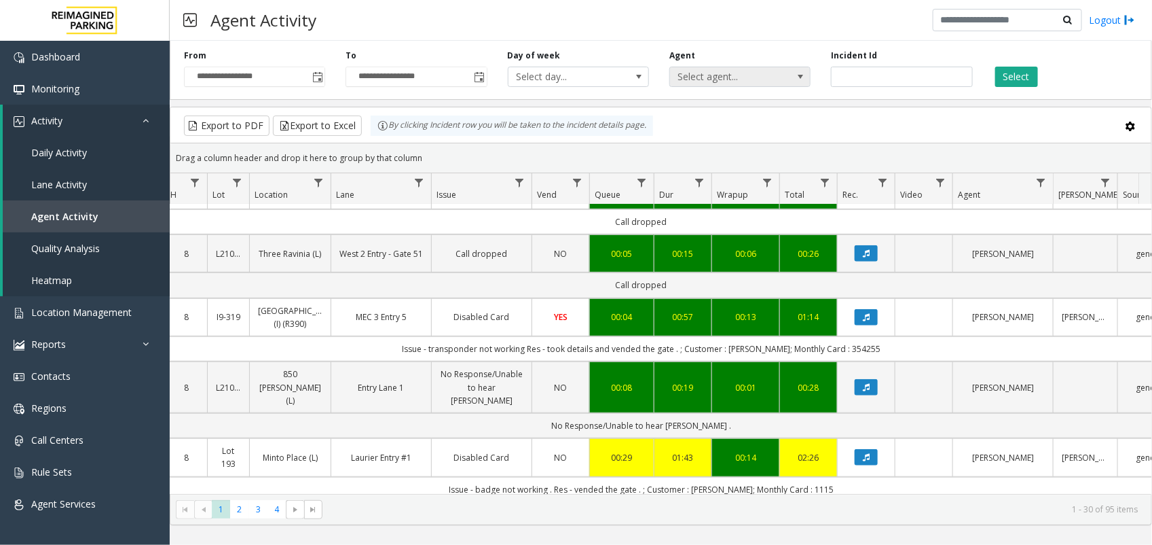
click at [795, 82] on span at bounding box center [800, 76] width 19 height 19
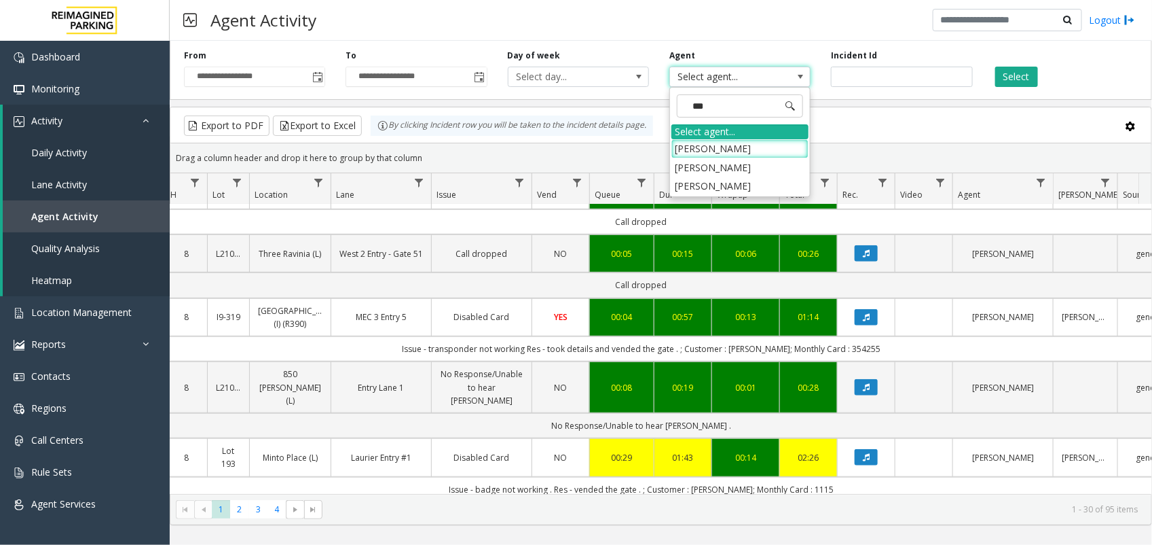
type input "****"
click at [776, 153] on li "[PERSON_NAME]" at bounding box center [740, 148] width 137 height 18
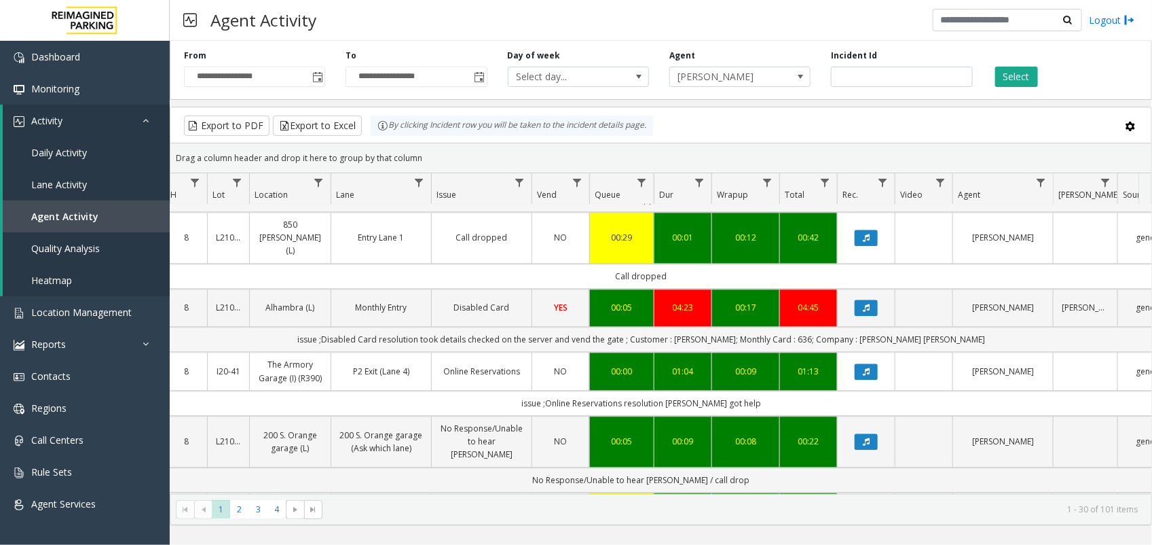
scroll to position [1348, 163]
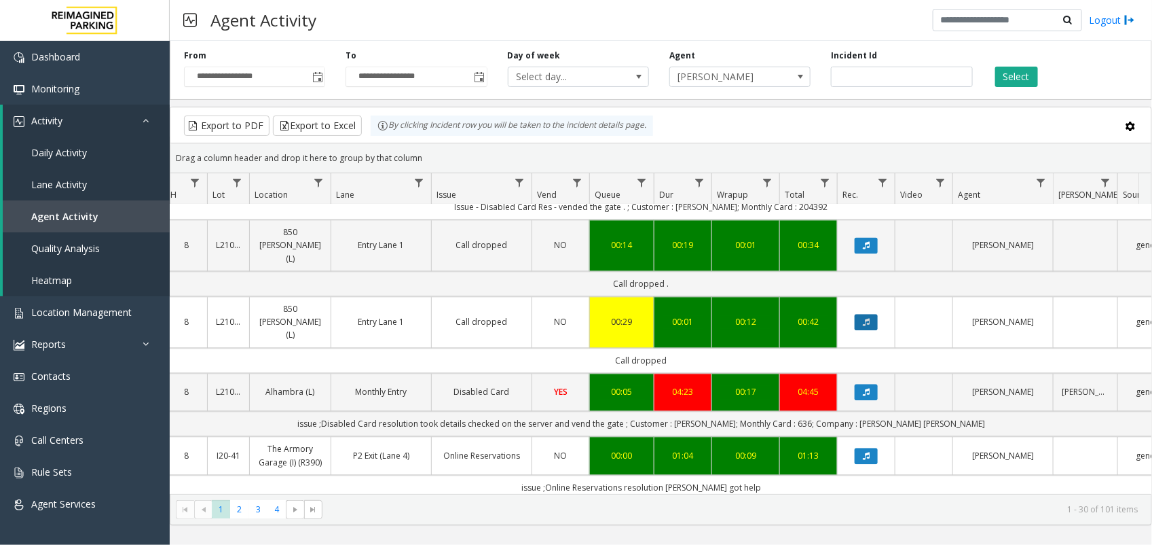
click at [867, 327] on icon "Data table" at bounding box center [866, 323] width 7 height 8
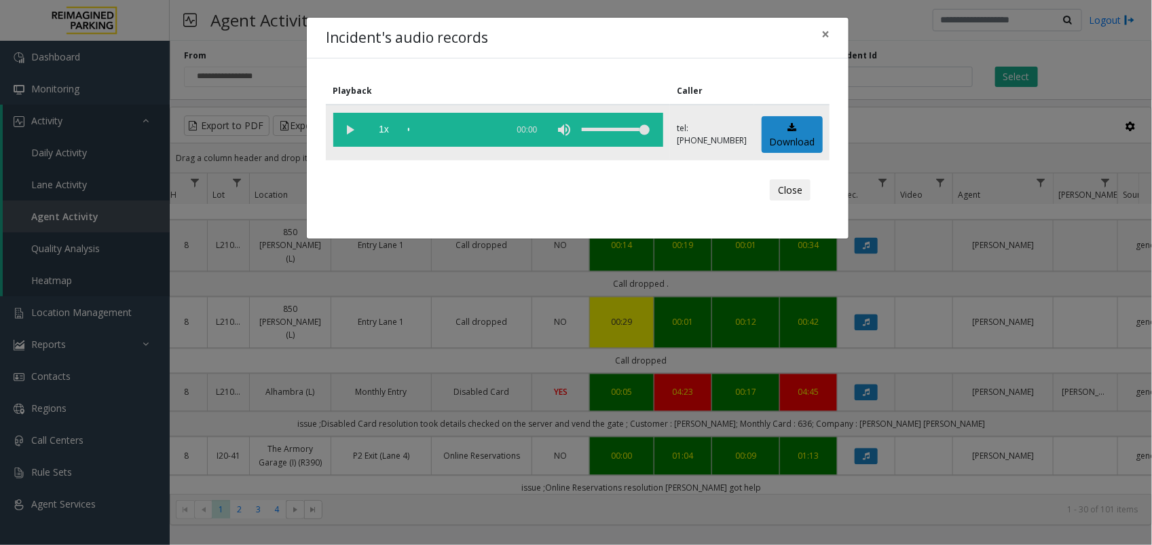
click at [347, 122] on vg-play-pause at bounding box center [350, 130] width 34 height 34
click at [788, 194] on button "Close" at bounding box center [790, 190] width 41 height 22
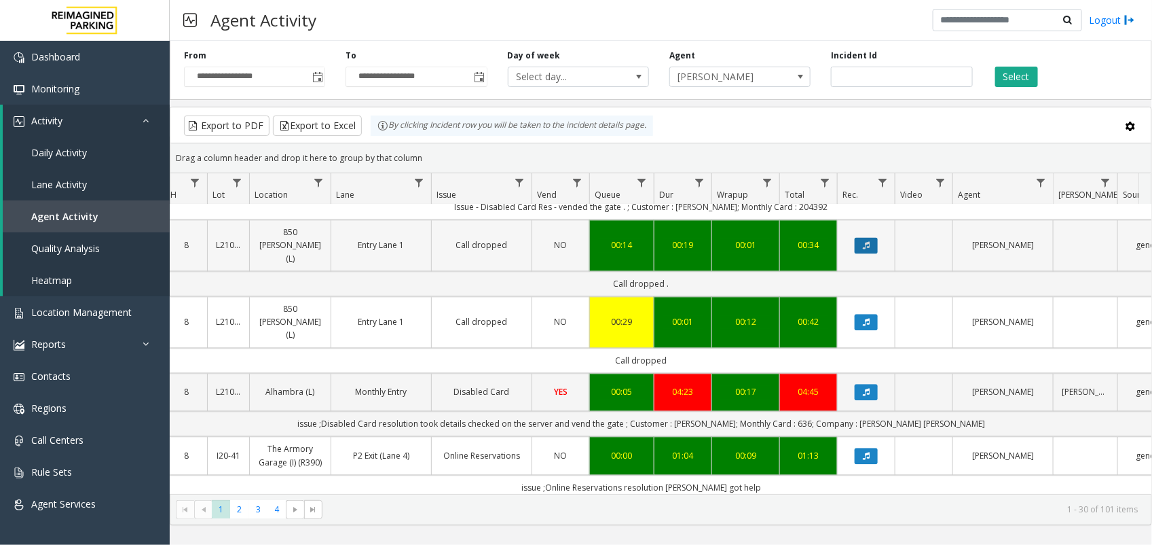
click at [860, 254] on button "Data table" at bounding box center [866, 246] width 23 height 16
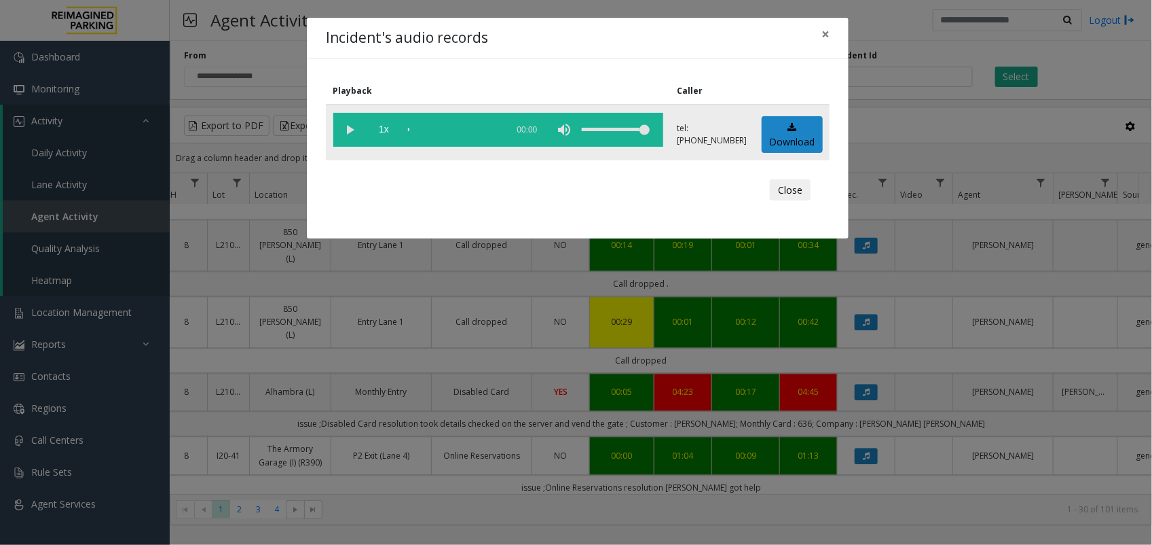
click at [353, 129] on vg-play-pause at bounding box center [350, 130] width 34 height 34
click at [793, 194] on button "Close" at bounding box center [790, 190] width 41 height 22
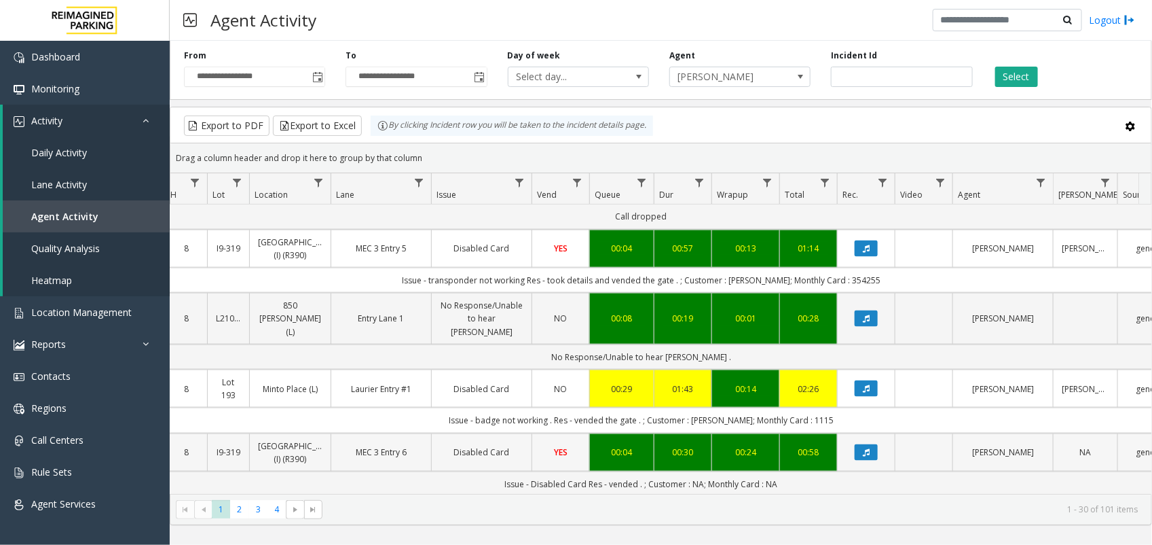
scroll to position [839, 163]
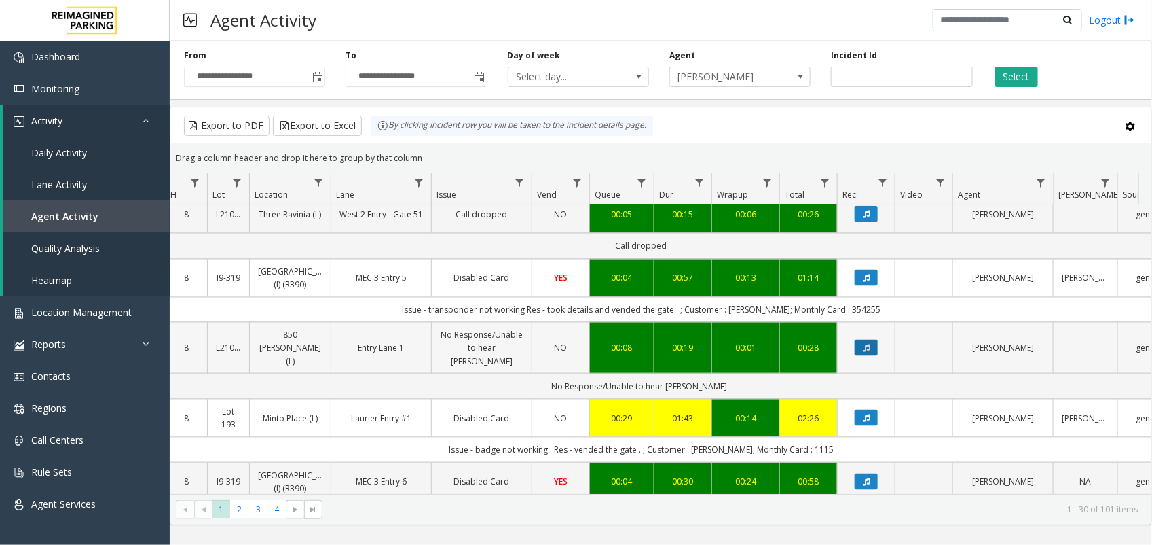
click at [868, 351] on icon "Data table" at bounding box center [866, 348] width 7 height 8
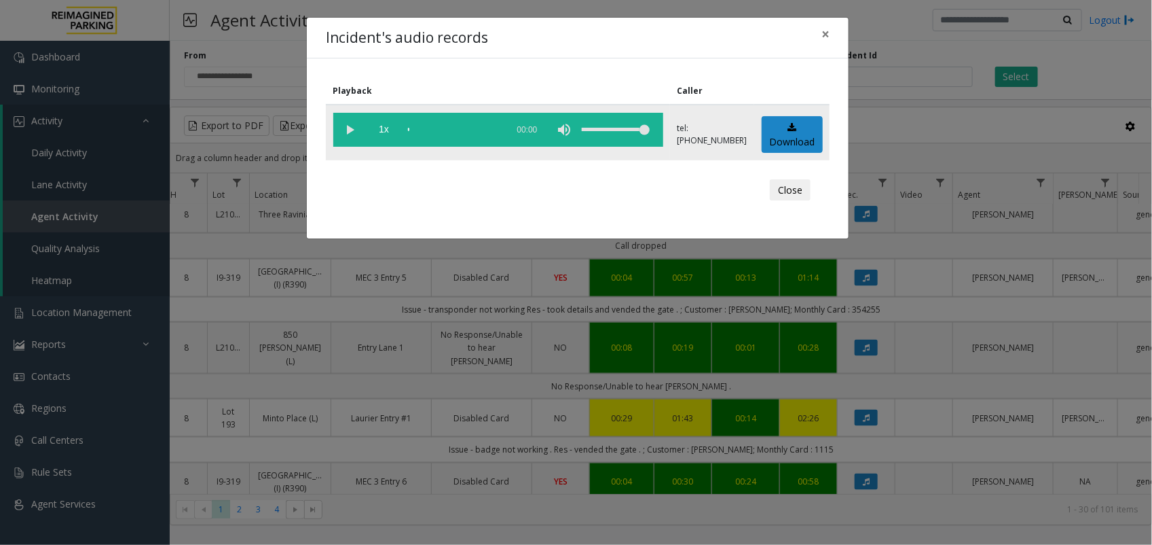
click at [355, 124] on vg-play-pause at bounding box center [350, 130] width 34 height 34
click at [782, 314] on div "Incident's audio records × Playback Caller 1x 00:20 tel:[PHONE_NUMBER] Download…" at bounding box center [576, 272] width 1152 height 545
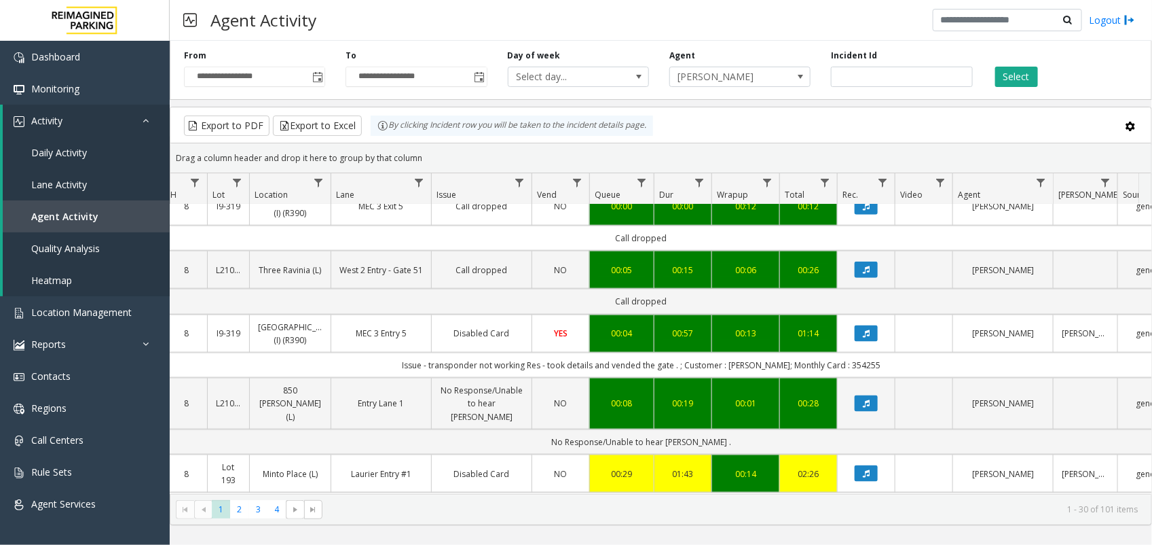
scroll to position [754, 163]
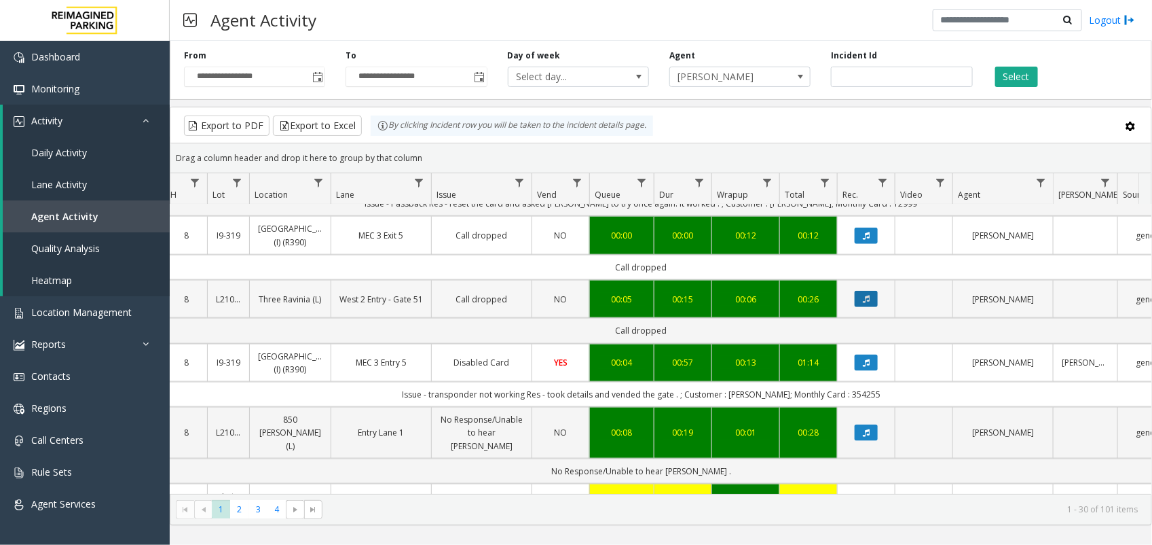
click at [865, 295] on icon "Data table" at bounding box center [866, 299] width 7 height 8
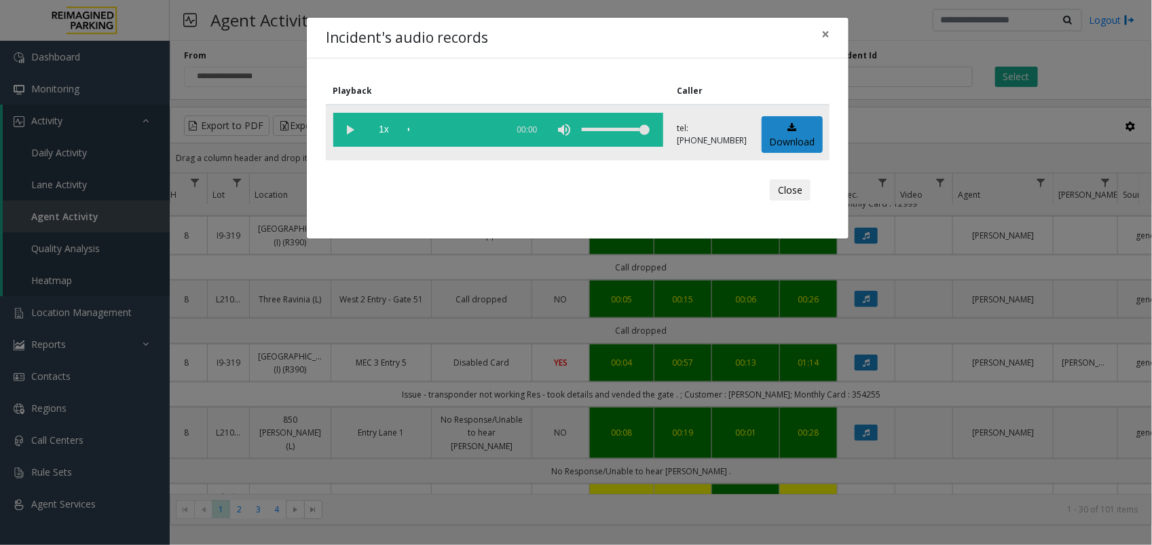
click at [351, 123] on vg-play-pause at bounding box center [350, 130] width 34 height 34
click at [839, 306] on div "Incident's audio records × Playback Caller 1x 00:16 tel:[PHONE_NUMBER] Download…" at bounding box center [576, 272] width 1152 height 545
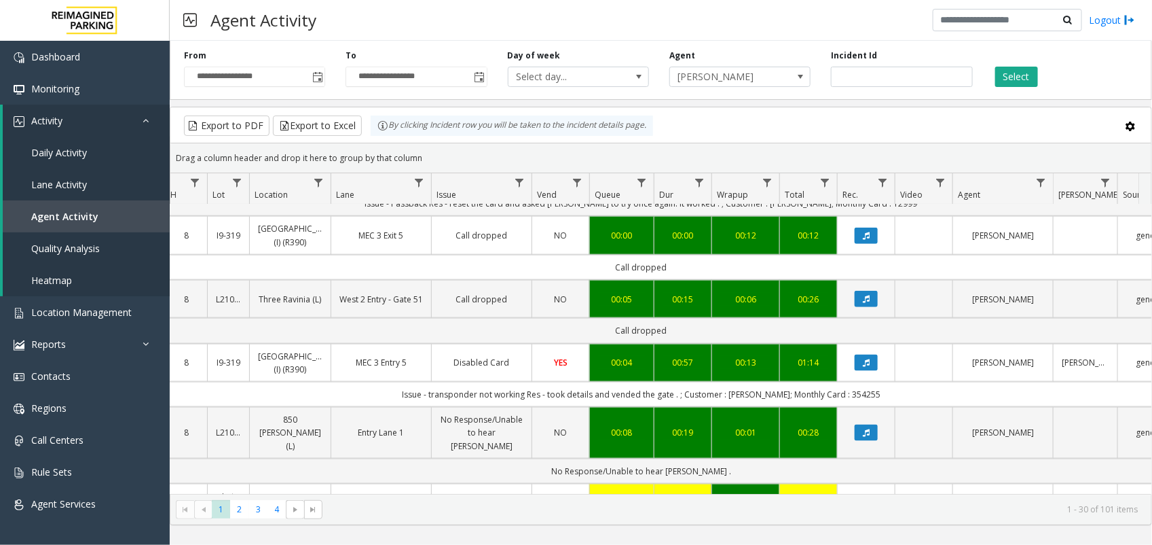
scroll to position [669, 163]
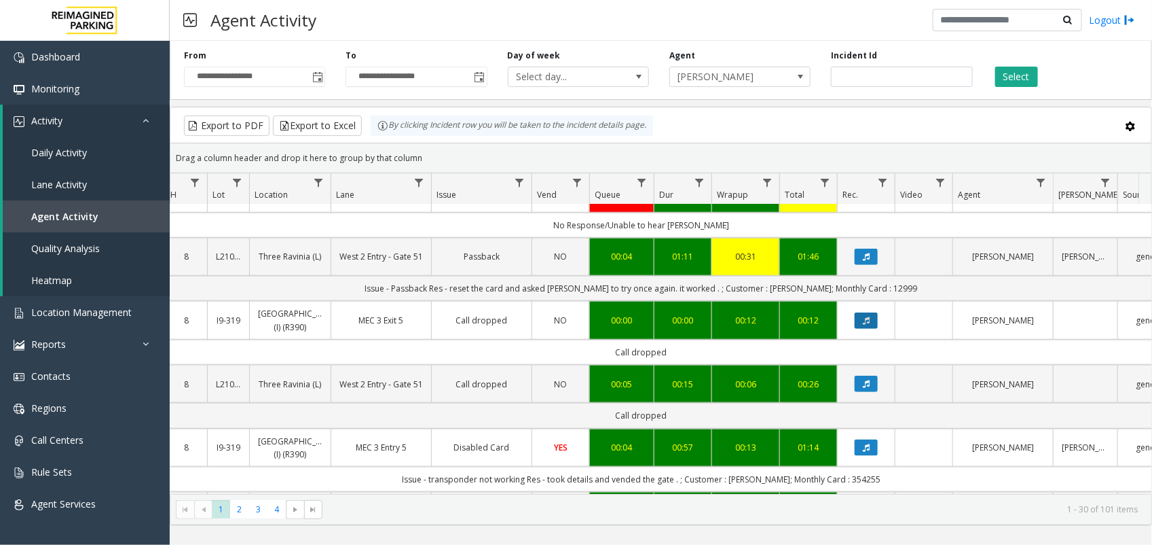
click at [867, 316] on icon "Data table" at bounding box center [866, 320] width 7 height 8
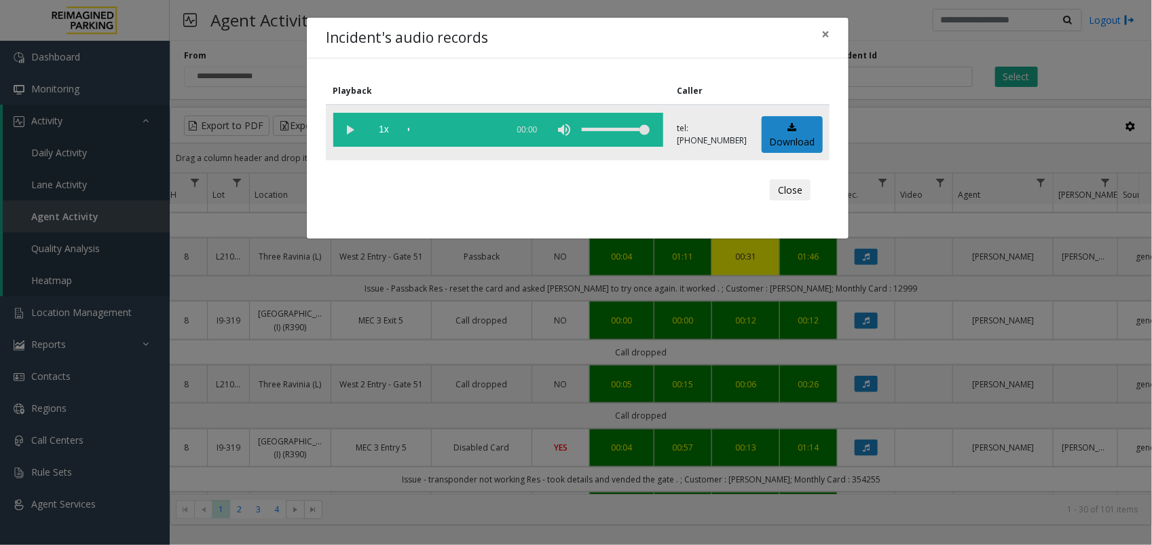
click at [348, 124] on vg-play-pause at bounding box center [350, 130] width 34 height 34
click at [817, 273] on div "Incident's audio records × Playback Caller 1x 00:01 tel:[PHONE_NUMBER] Download…" at bounding box center [576, 272] width 1152 height 545
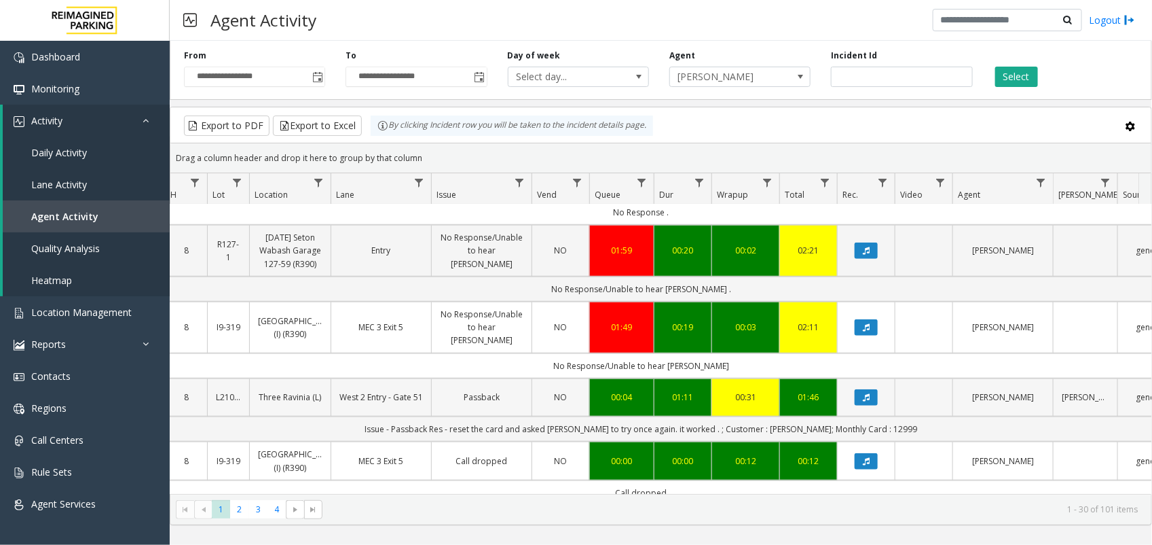
scroll to position [499, 163]
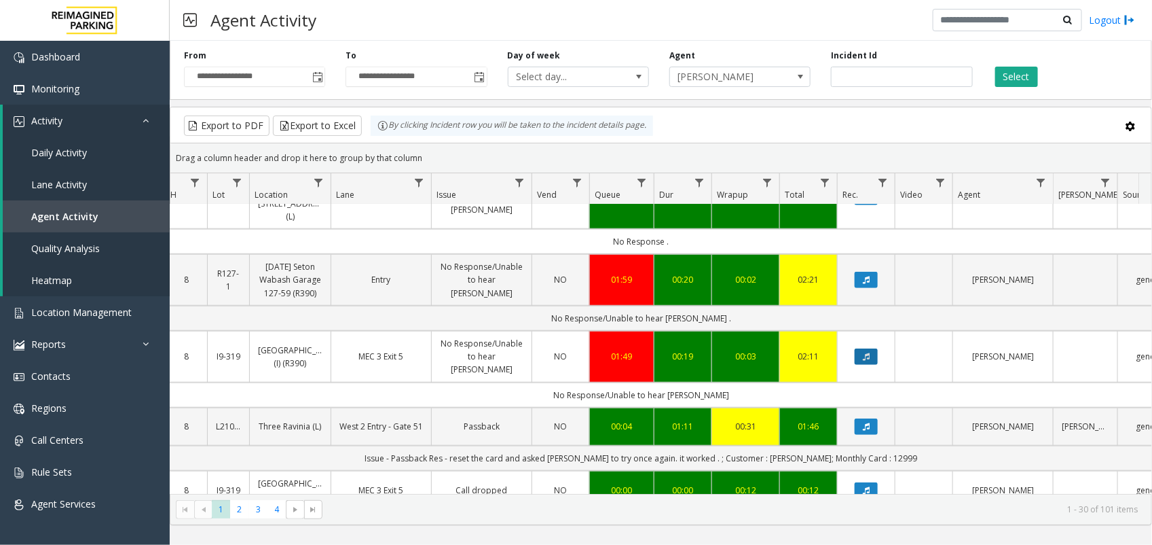
click at [861, 348] on button "Data table" at bounding box center [866, 356] width 23 height 16
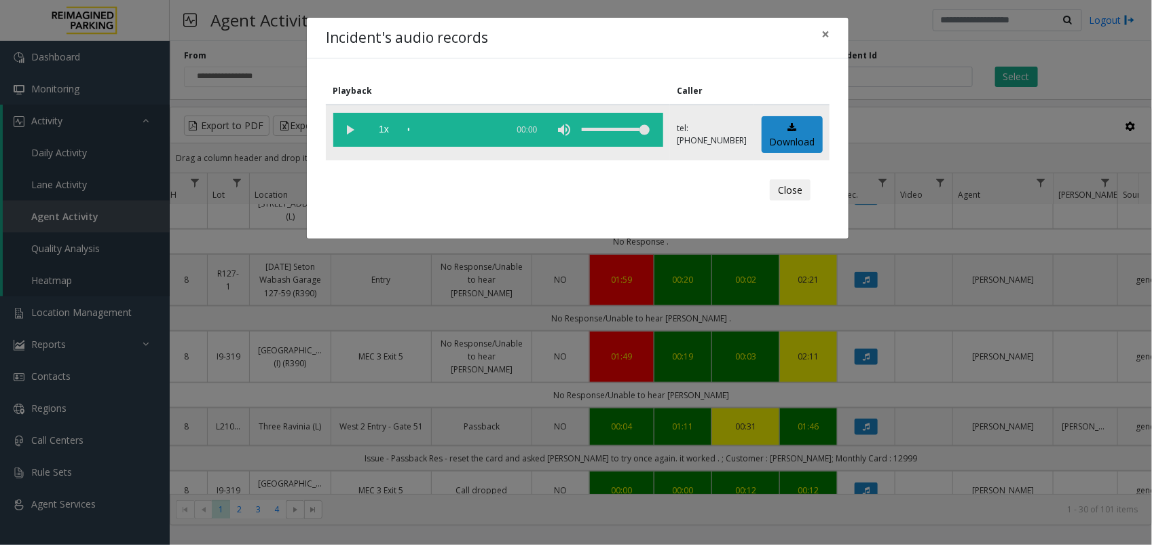
click at [357, 124] on vg-play-pause at bounding box center [350, 130] width 34 height 34
click at [350, 131] on vg-play-pause at bounding box center [350, 130] width 34 height 34
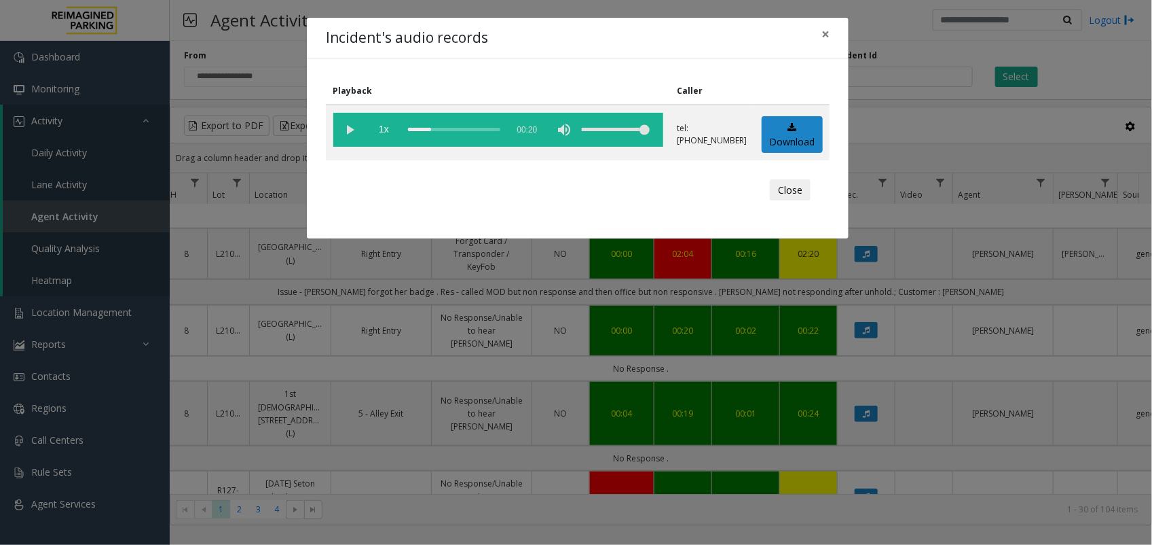
click at [922, 280] on div "Incident's audio records × Playback Caller 1x 00:20 tel:[PHONE_NUMBER] Download…" at bounding box center [576, 272] width 1152 height 545
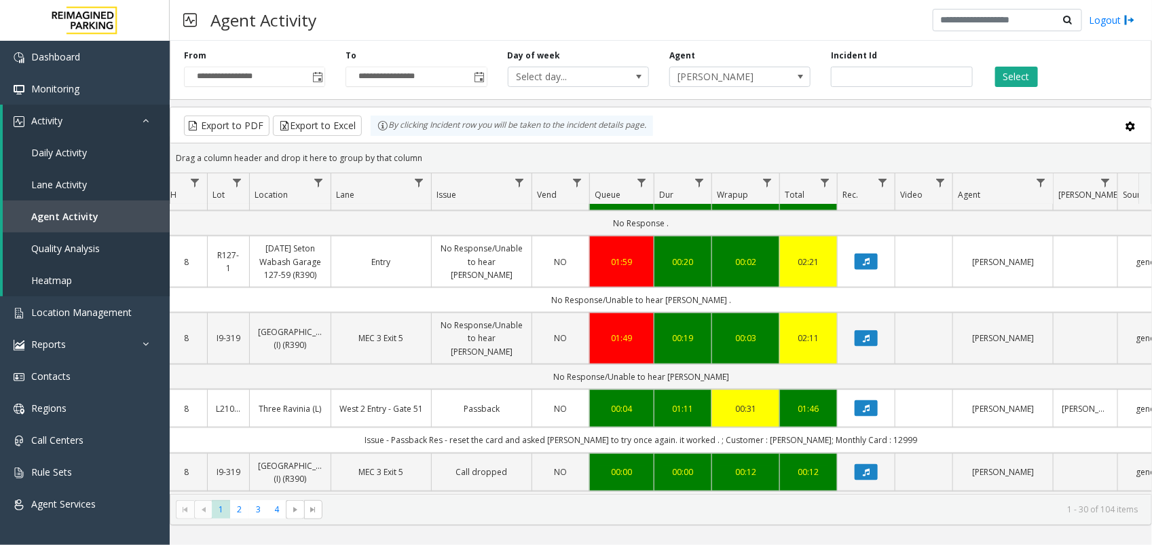
scroll to position [764, 163]
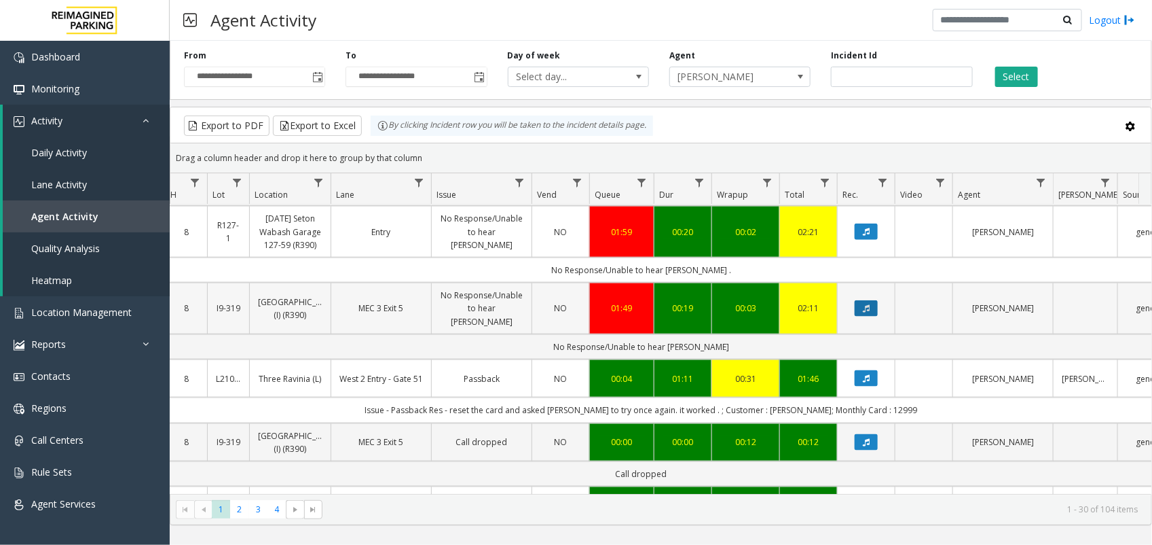
click at [875, 300] on button "Data table" at bounding box center [866, 308] width 23 height 16
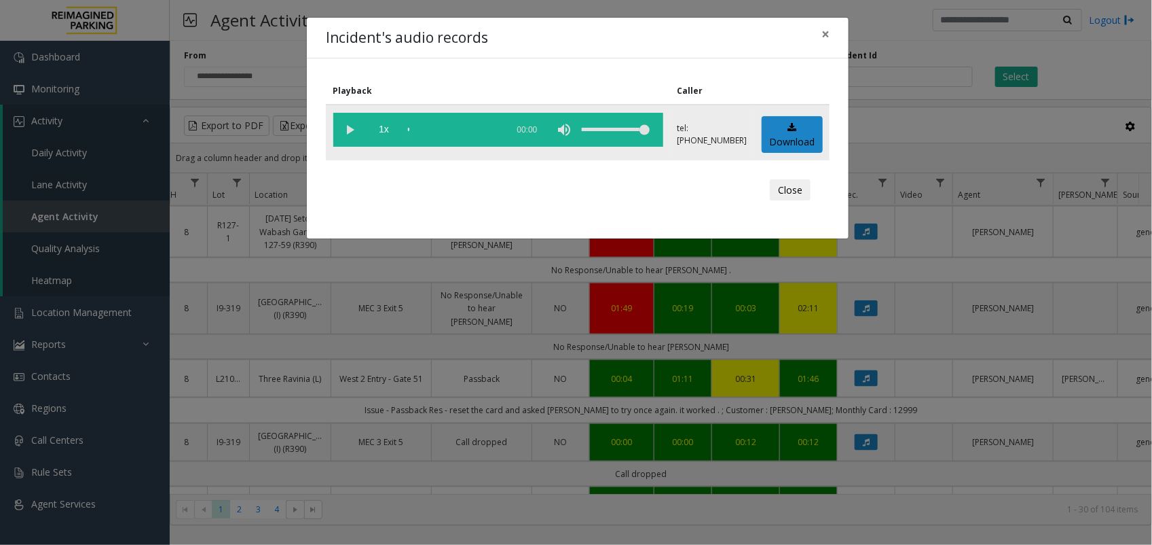
click at [350, 133] on vg-play-pause at bounding box center [350, 130] width 34 height 34
click at [805, 179] on button "Close" at bounding box center [790, 190] width 41 height 22
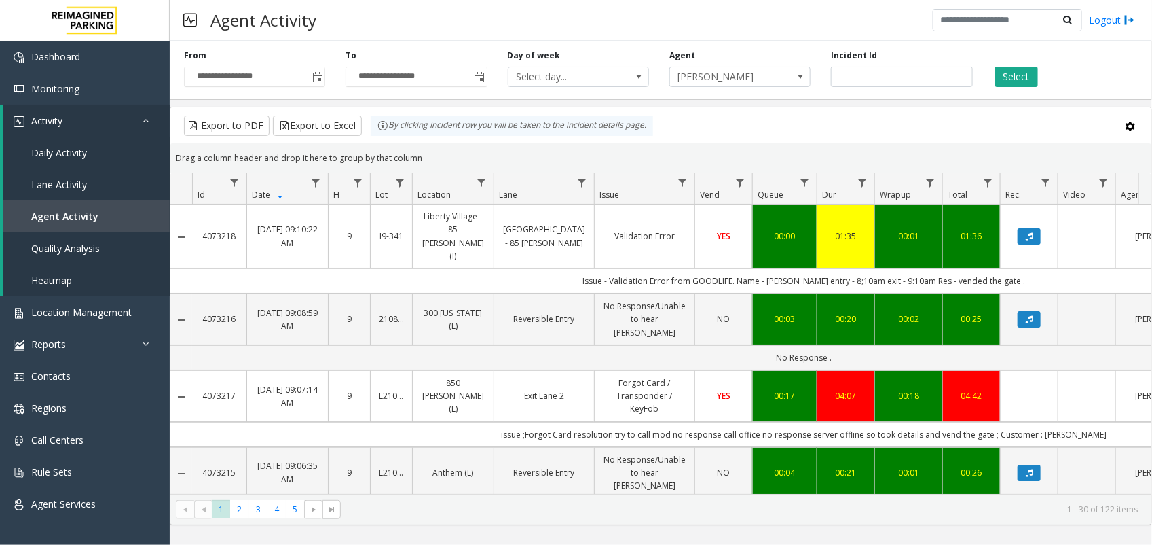
scroll to position [764, 163]
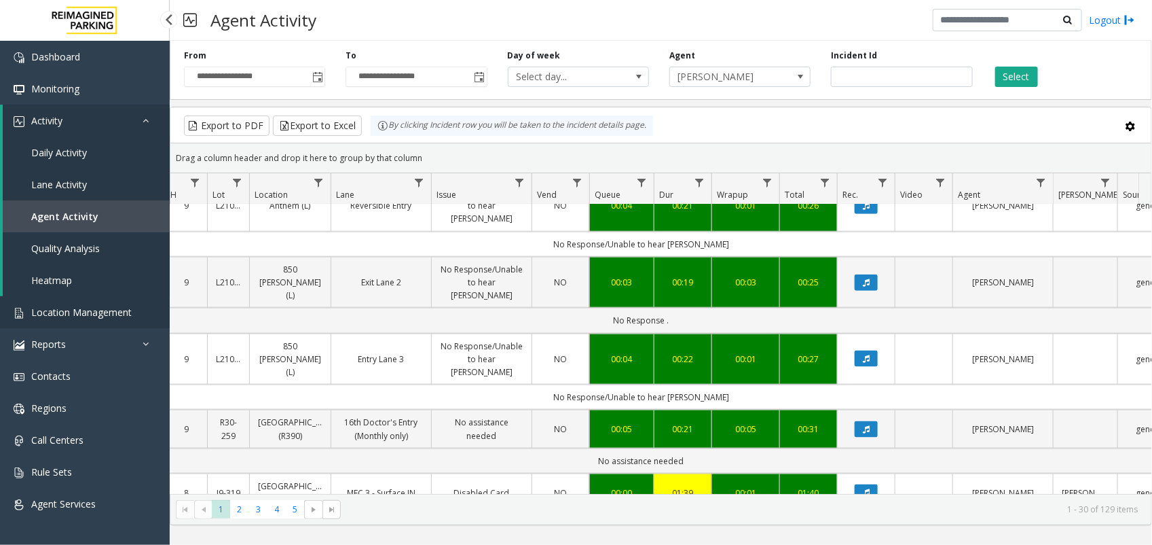
click at [85, 316] on span "Location Management" at bounding box center [81, 312] width 101 height 13
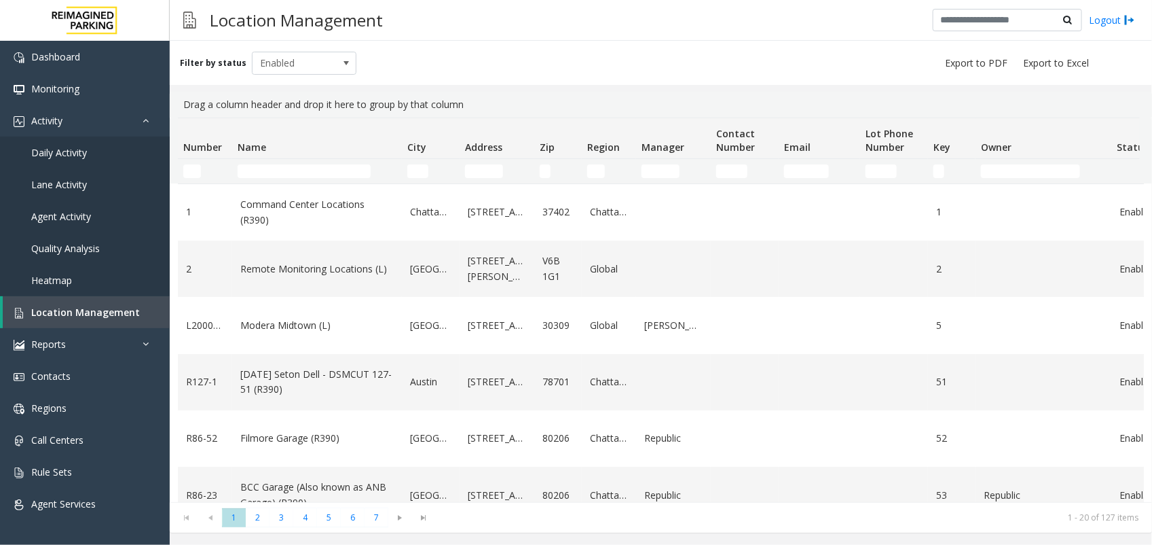
click at [276, 163] on td "Name Filter" at bounding box center [317, 171] width 170 height 24
click at [276, 170] on input "Name Filter" at bounding box center [304, 171] width 133 height 14
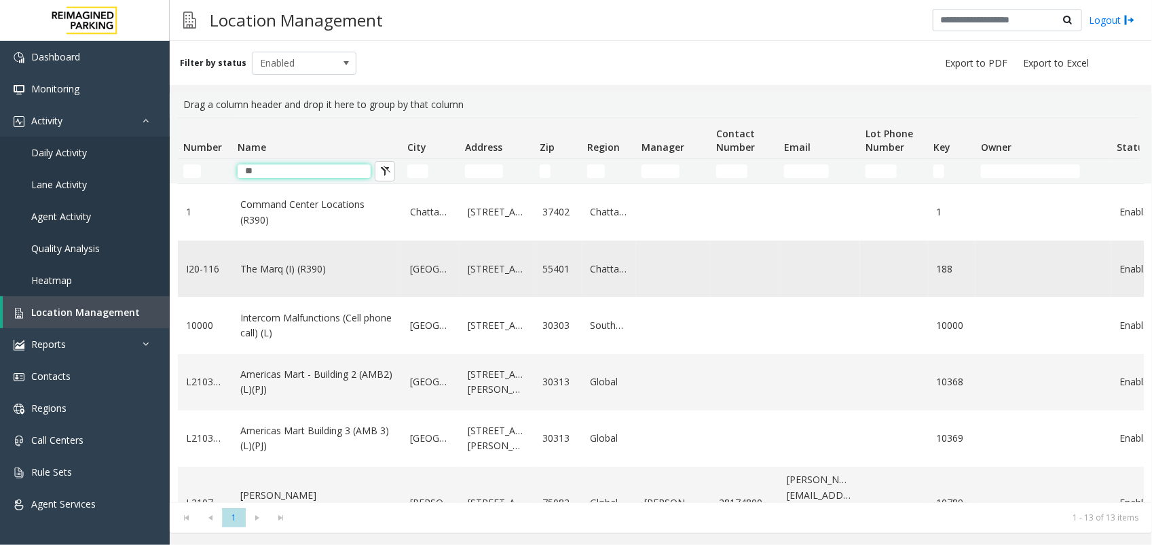
type input "**"
click at [270, 266] on link "The Marq (I) (R390)" at bounding box center [316, 268] width 153 height 15
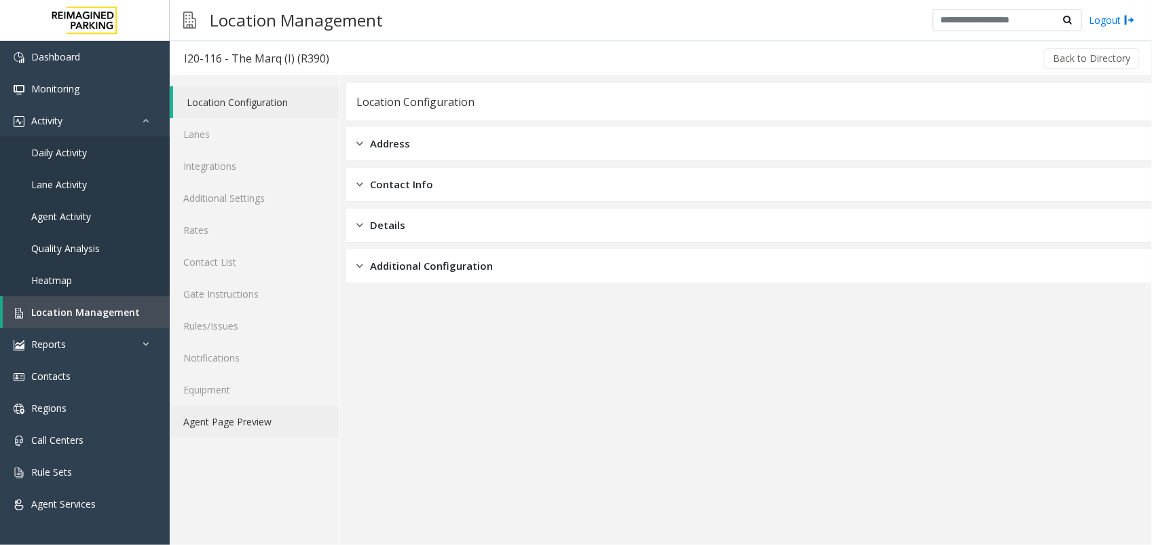
click at [235, 420] on link "Agent Page Preview" at bounding box center [254, 421] width 169 height 32
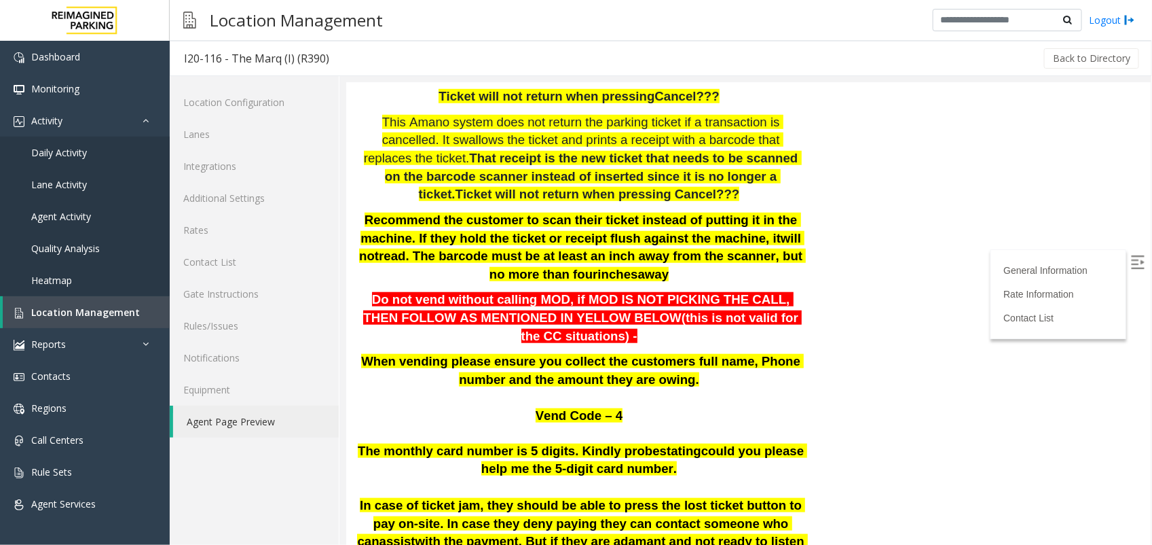
scroll to position [509, 0]
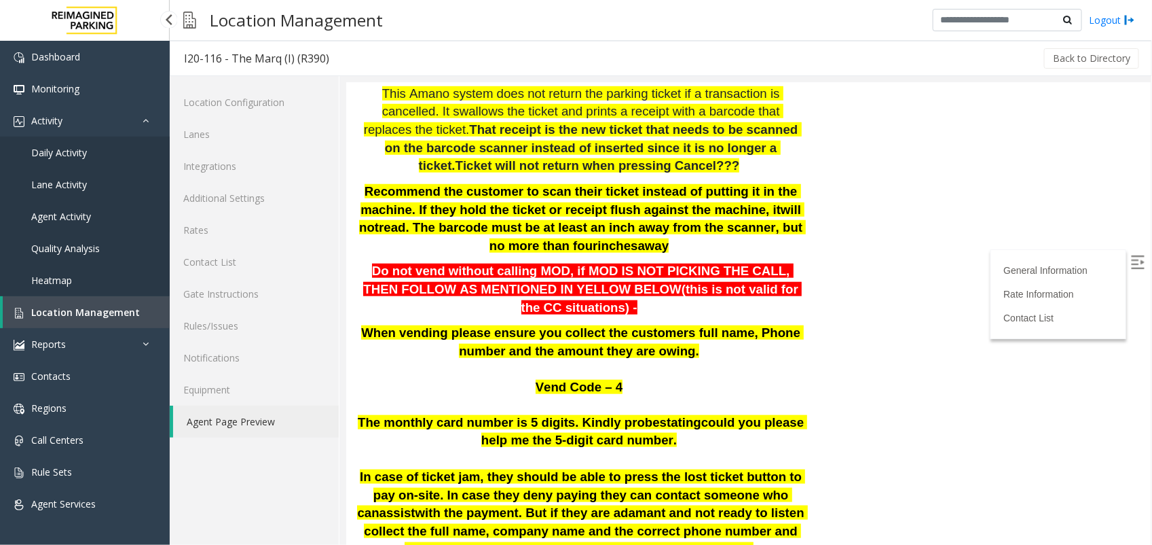
click at [80, 215] on span "Agent Activity" at bounding box center [61, 216] width 60 height 13
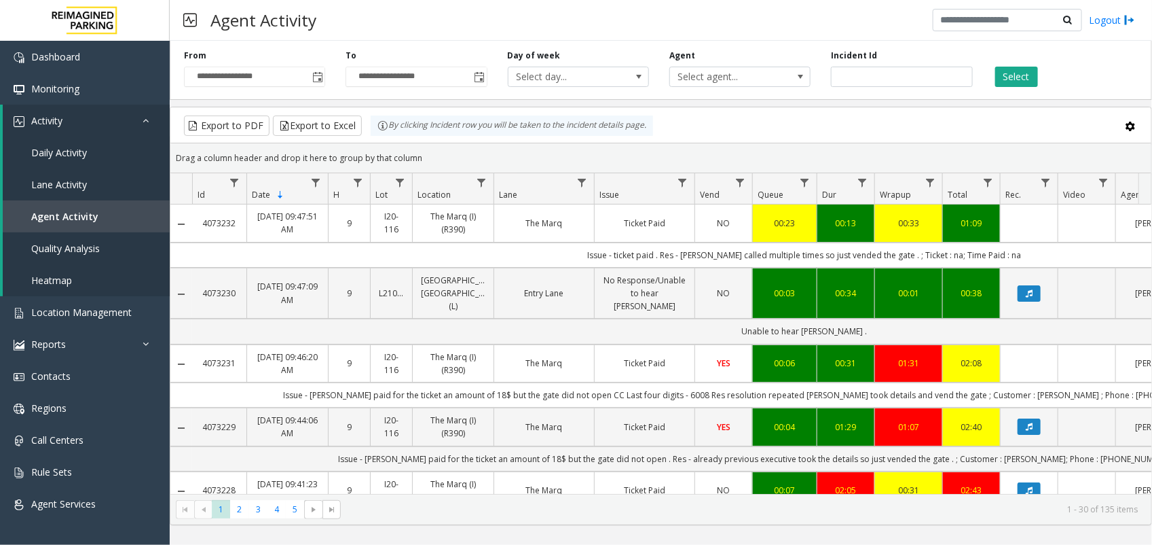
click at [785, 230] on div "00:23" at bounding box center [785, 223] width 48 height 13
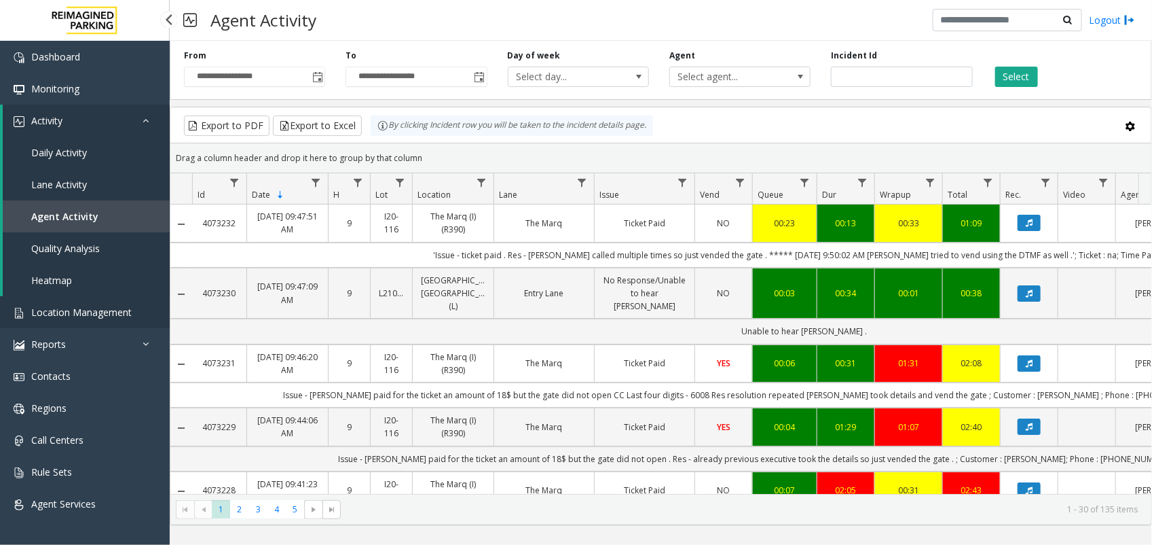
click at [105, 314] on span "Location Management" at bounding box center [81, 312] width 101 height 13
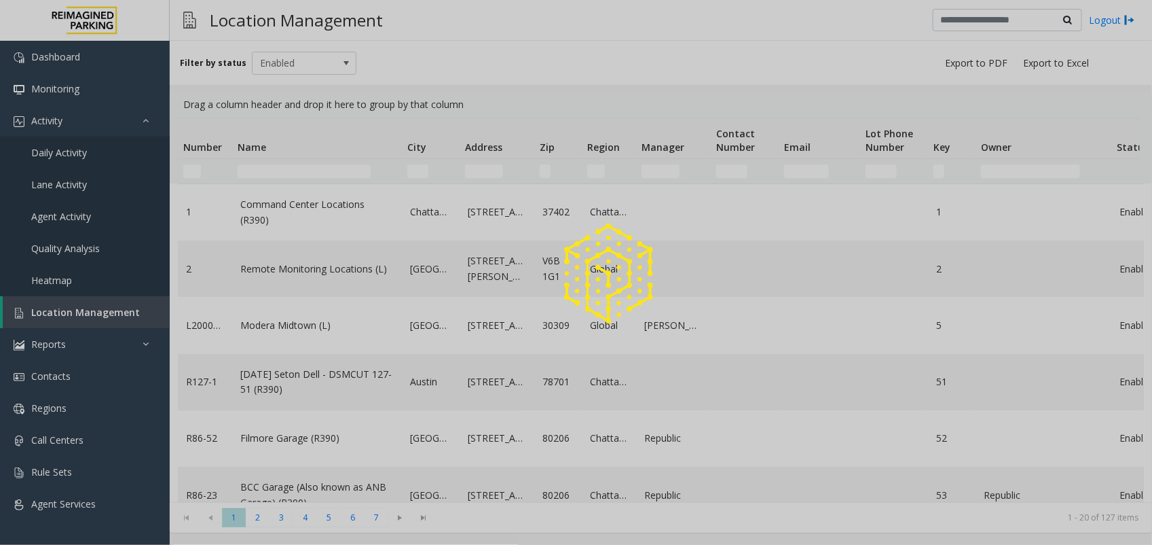
click at [256, 171] on div at bounding box center [576, 272] width 1152 height 545
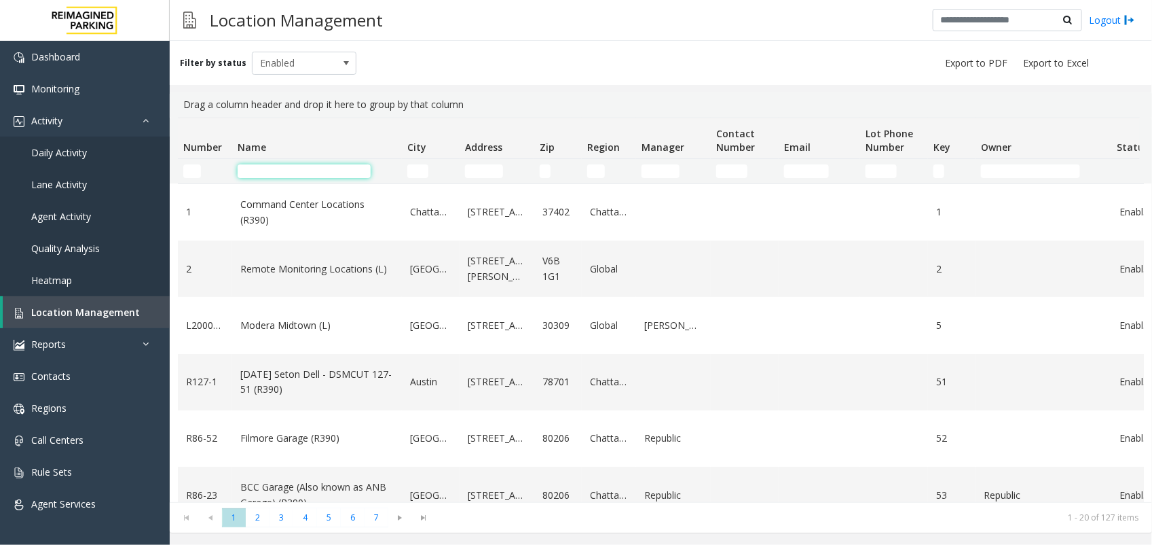
click at [256, 171] on input "Name Filter" at bounding box center [304, 171] width 133 height 14
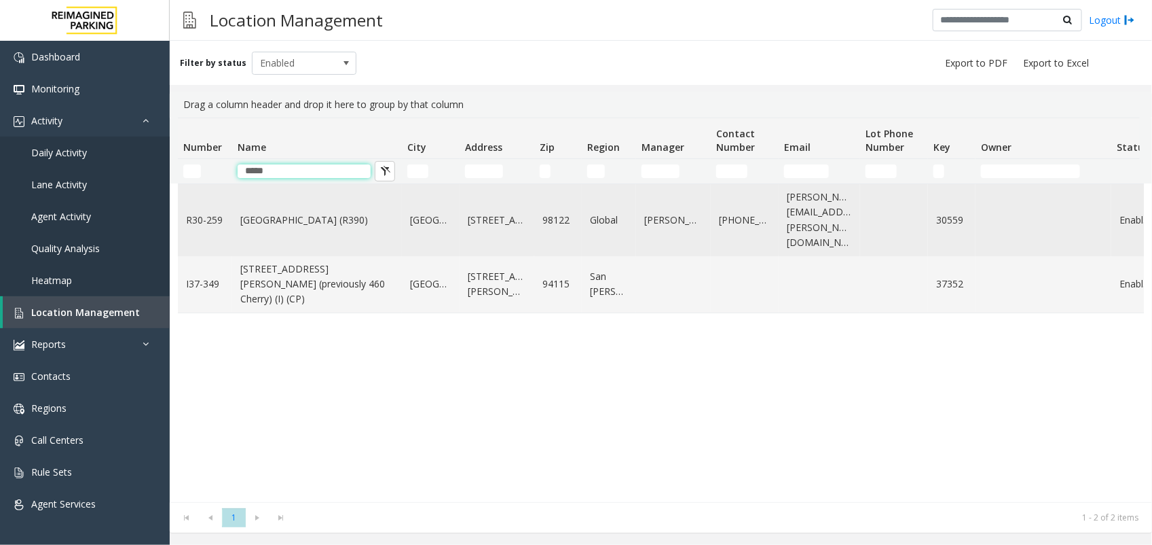
type input "*****"
click at [249, 213] on link "[GEOGRAPHIC_DATA] (R390)" at bounding box center [316, 220] width 153 height 15
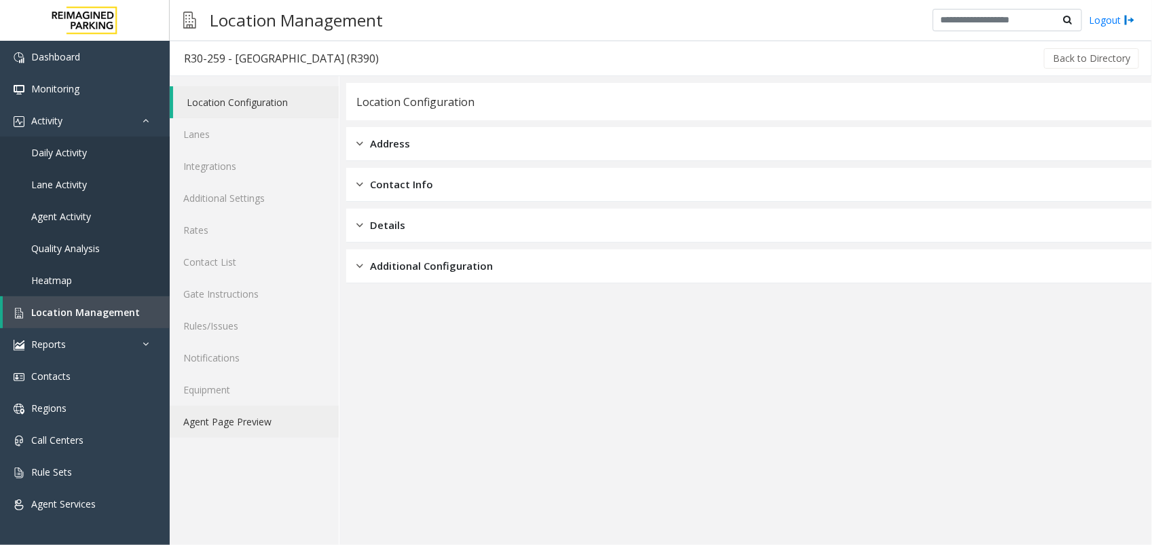
click at [276, 420] on link "Agent Page Preview" at bounding box center [254, 421] width 169 height 32
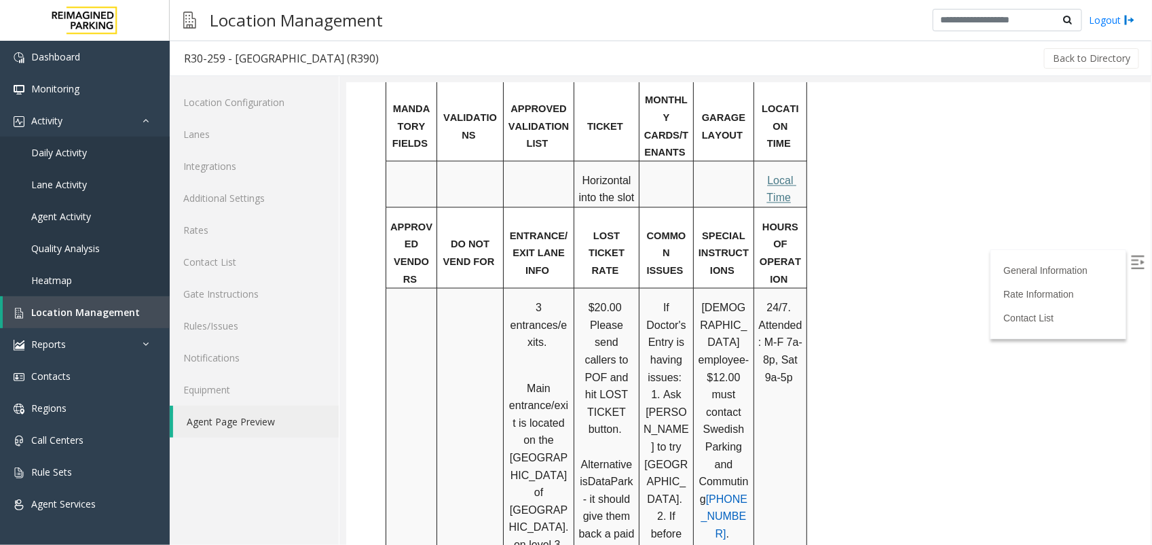
scroll to position [1104, 0]
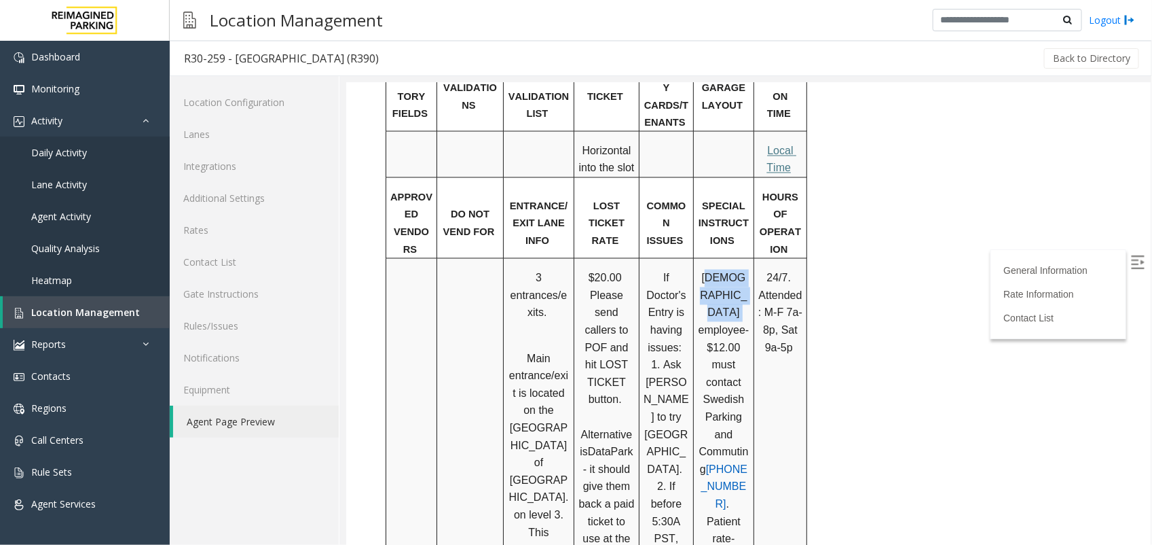
drag, startPoint x: 709, startPoint y: 145, endPoint x: 714, endPoint y: 174, distance: 28.9
click at [714, 272] on span "Swedish employee- $12.00 must contact Swedish Parking and Commuting" at bounding box center [725, 373] width 54 height 203
drag, startPoint x: 714, startPoint y: 174, endPoint x: 765, endPoint y: 279, distance: 117.2
click at [765, 279] on td "24/7. Attended: M-F 7a-8p, Sat 9a-5p" at bounding box center [780, 535] width 53 height 555
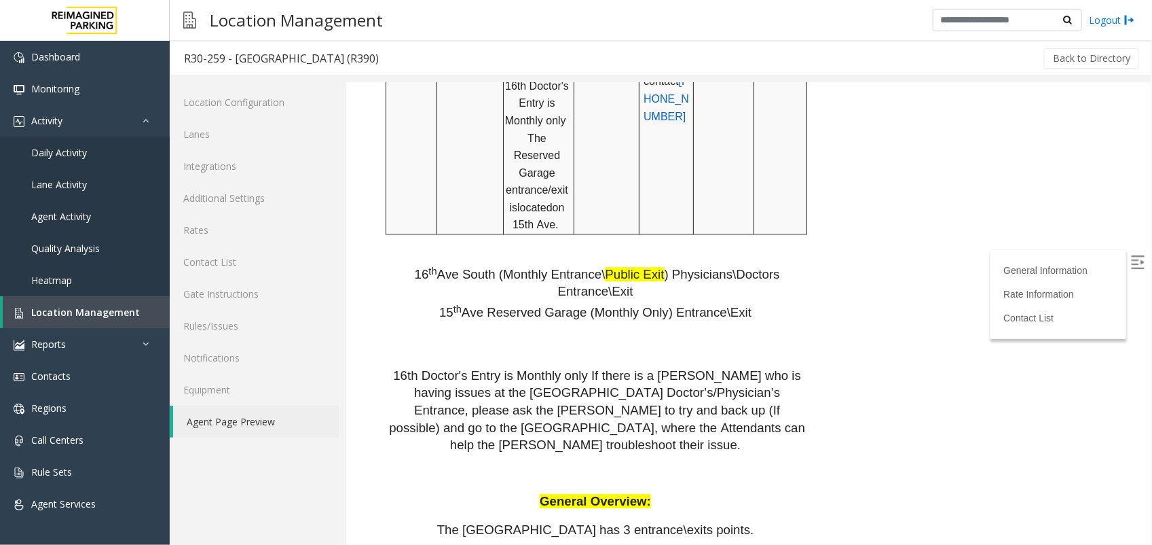
scroll to position [1698, 0]
